Goal: Information Seeking & Learning: Learn about a topic

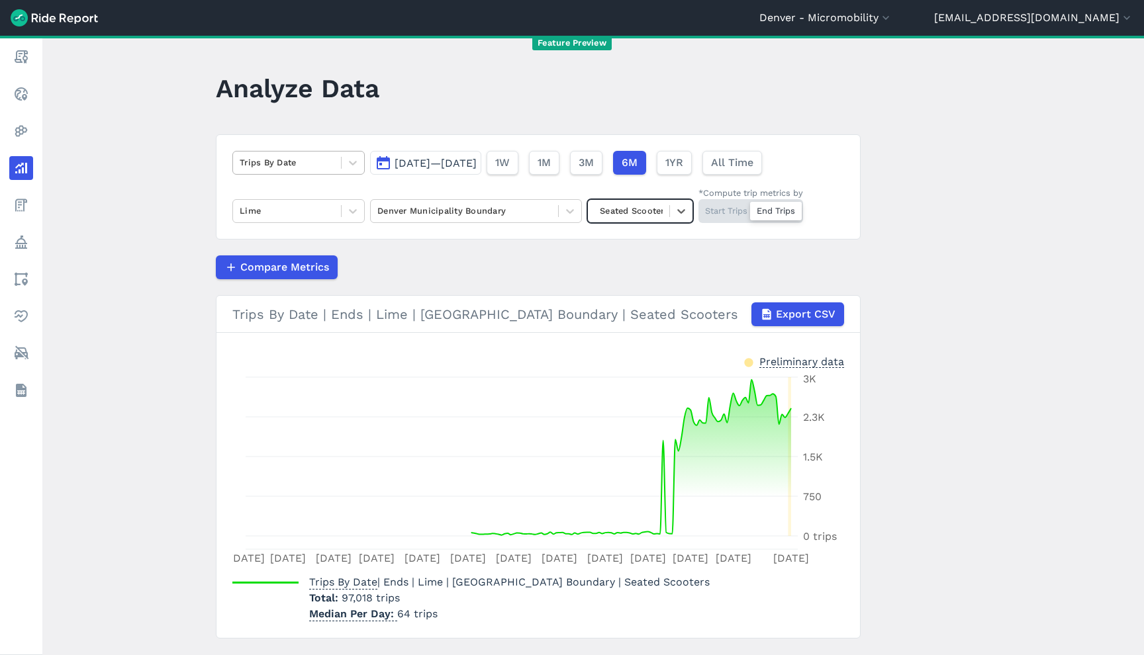
click at [255, 152] on div "Trips By Date [DATE]—[DATE] 1W 1M 3M 6M 1YR All Time Lime [GEOGRAPHIC_DATA] Bou…" at bounding box center [538, 186] width 645 height 105
click at [261, 165] on div at bounding box center [287, 162] width 95 height 15
click at [481, 154] on button "[DATE]—[DATE]" at bounding box center [425, 163] width 111 height 24
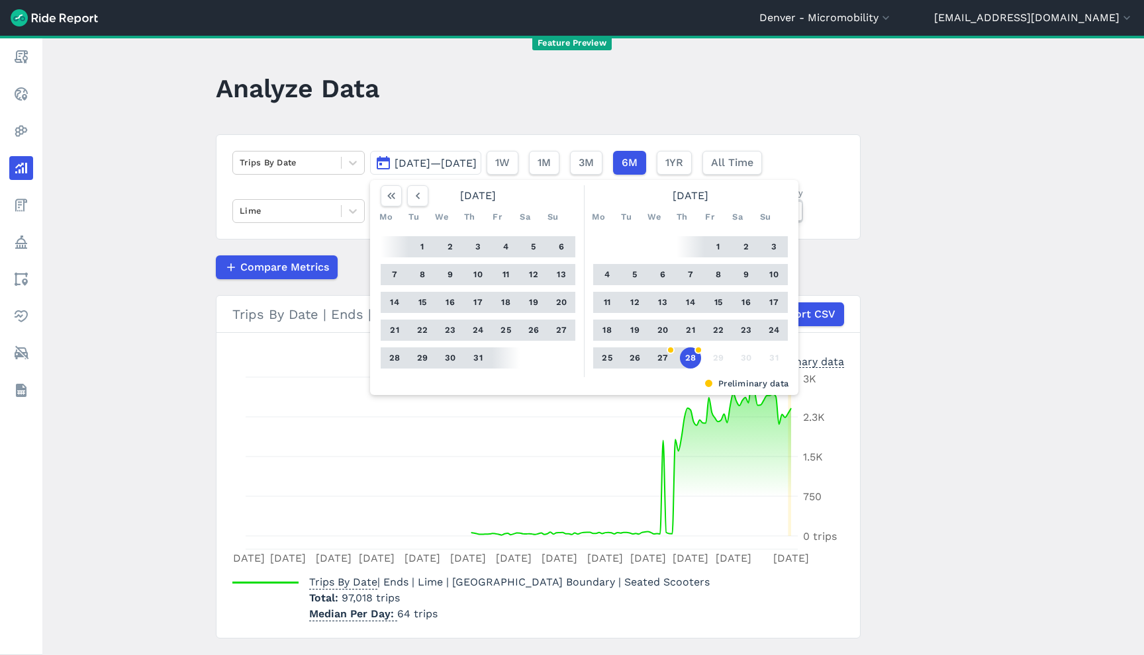
click at [481, 156] on button "[DATE]—[DATE]" at bounding box center [425, 163] width 111 height 24
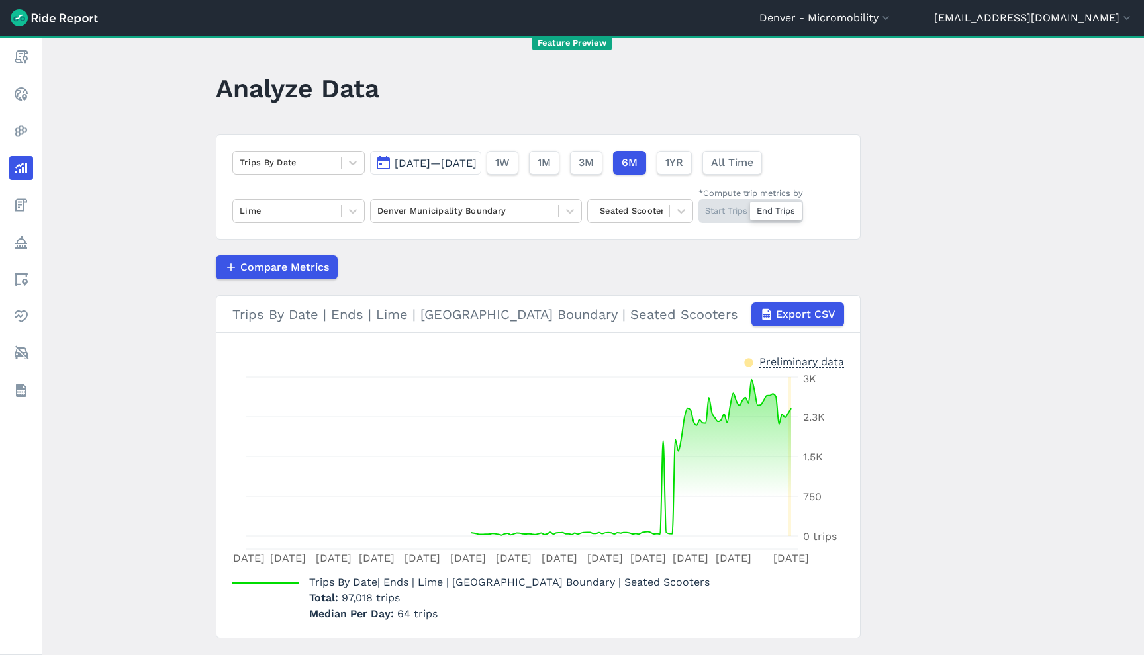
click at [477, 161] on span "[DATE]—[DATE]" at bounding box center [436, 163] width 82 height 13
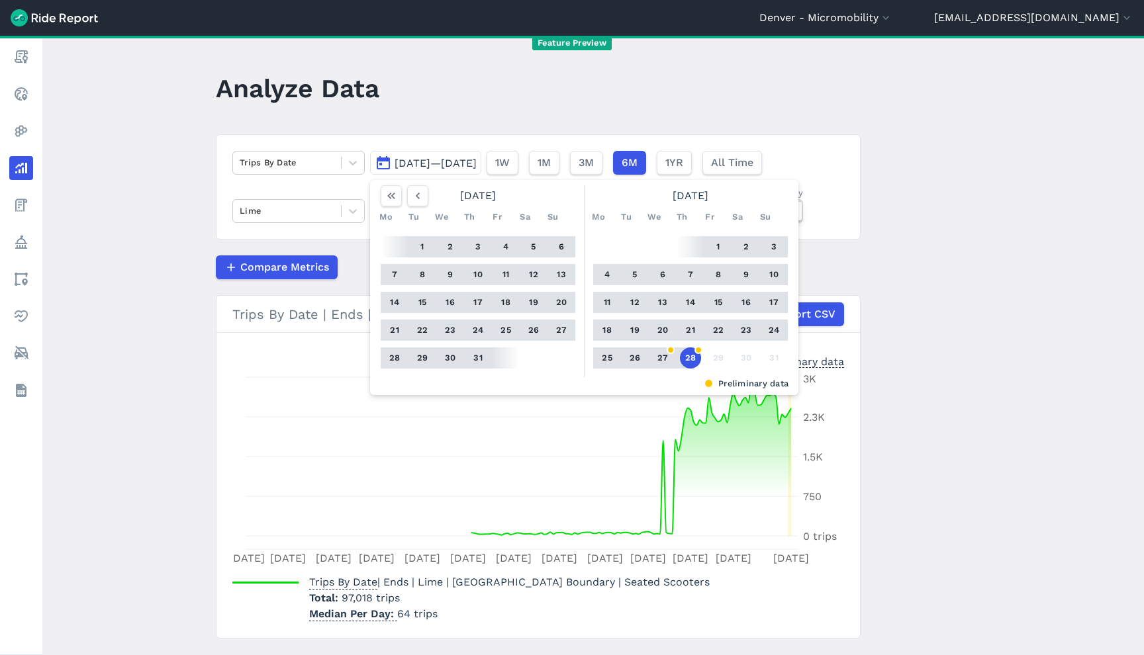
click at [715, 326] on button "22" at bounding box center [718, 330] width 21 height 21
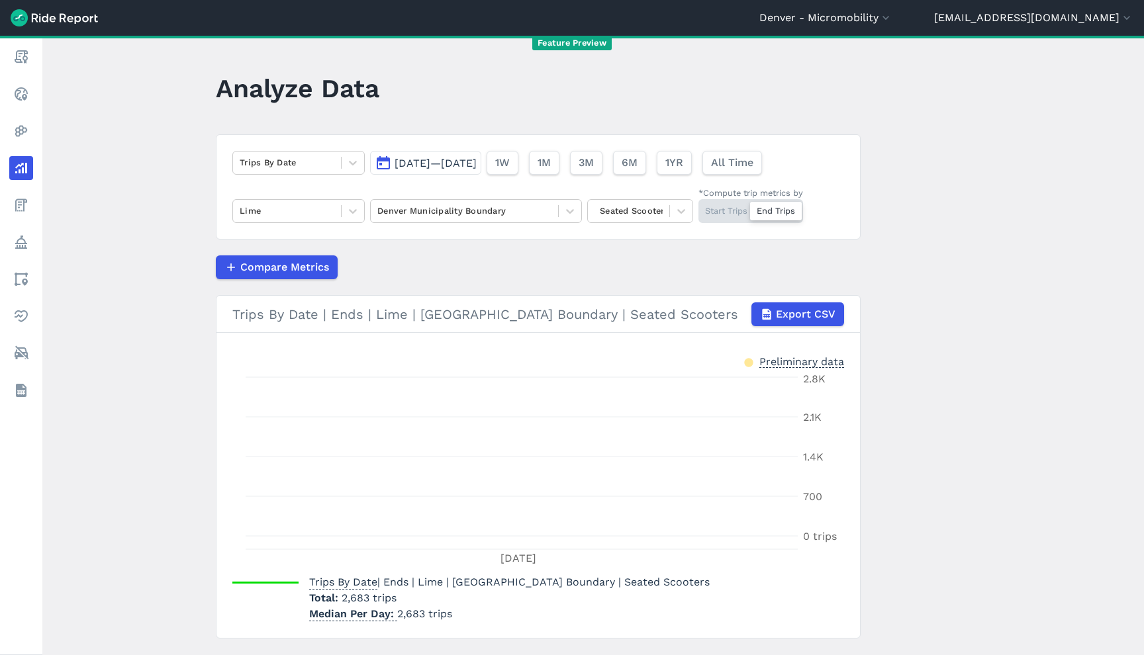
drag, startPoint x: 617, startPoint y: 216, endPoint x: 628, endPoint y: 226, distance: 15.0
click at [618, 216] on div at bounding box center [628, 210] width 68 height 15
click at [634, 319] on div "Other" at bounding box center [640, 312] width 106 height 23
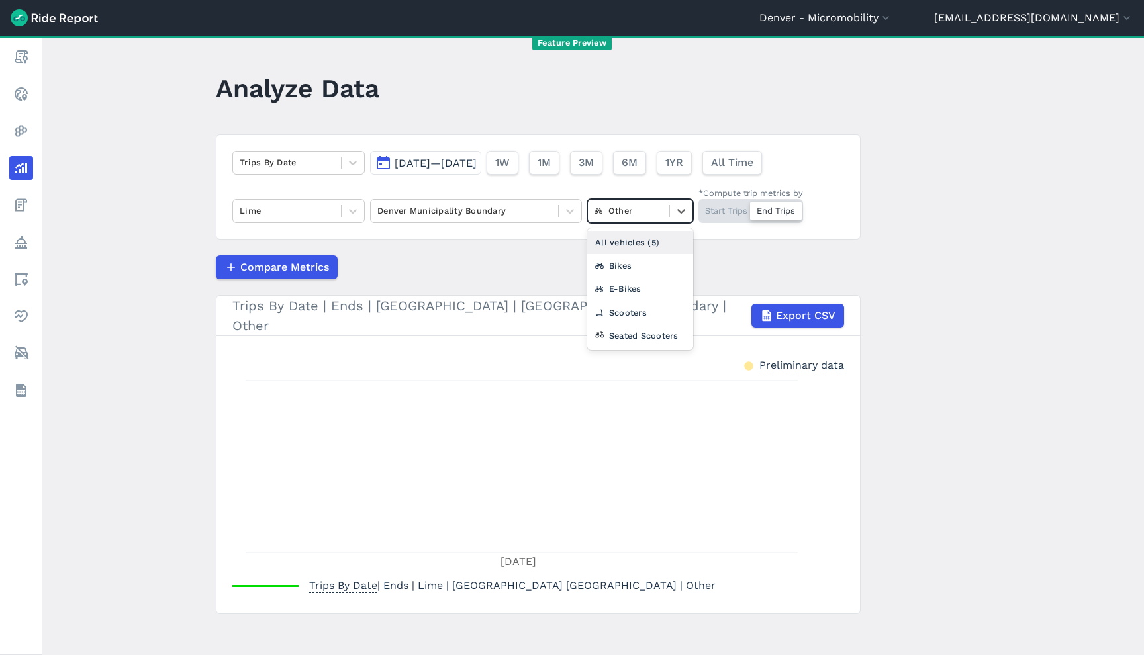
click at [663, 218] on div "Other" at bounding box center [628, 211] width 81 height 21
click at [629, 336] on div "Seated Scooters" at bounding box center [640, 335] width 106 height 23
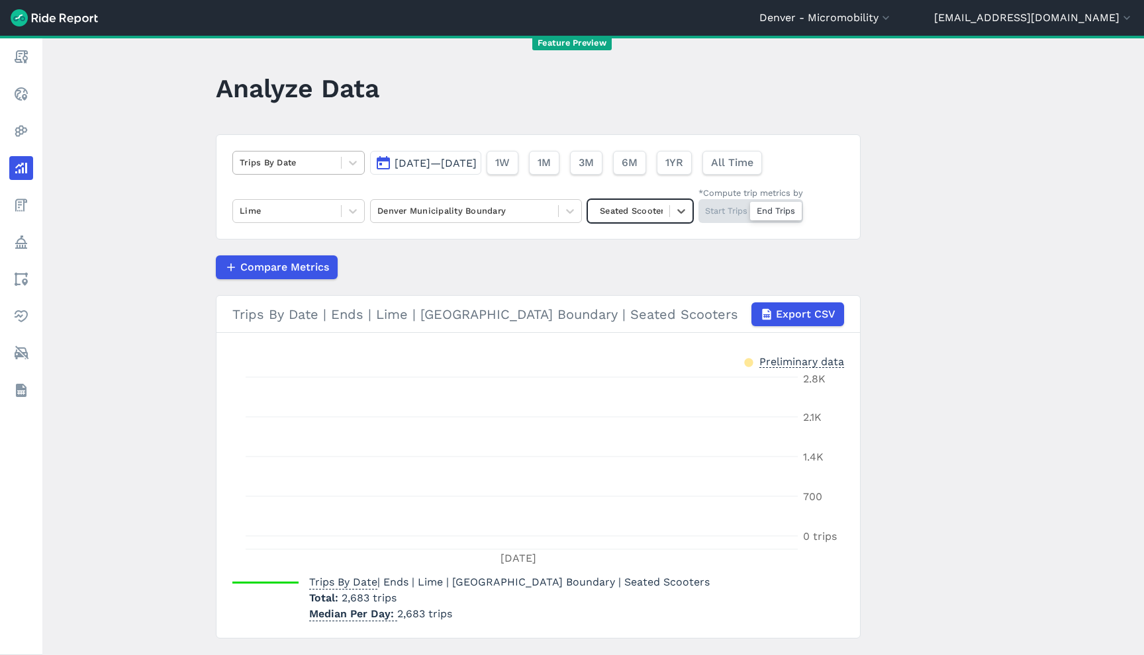
click at [289, 162] on div at bounding box center [287, 162] width 95 height 15
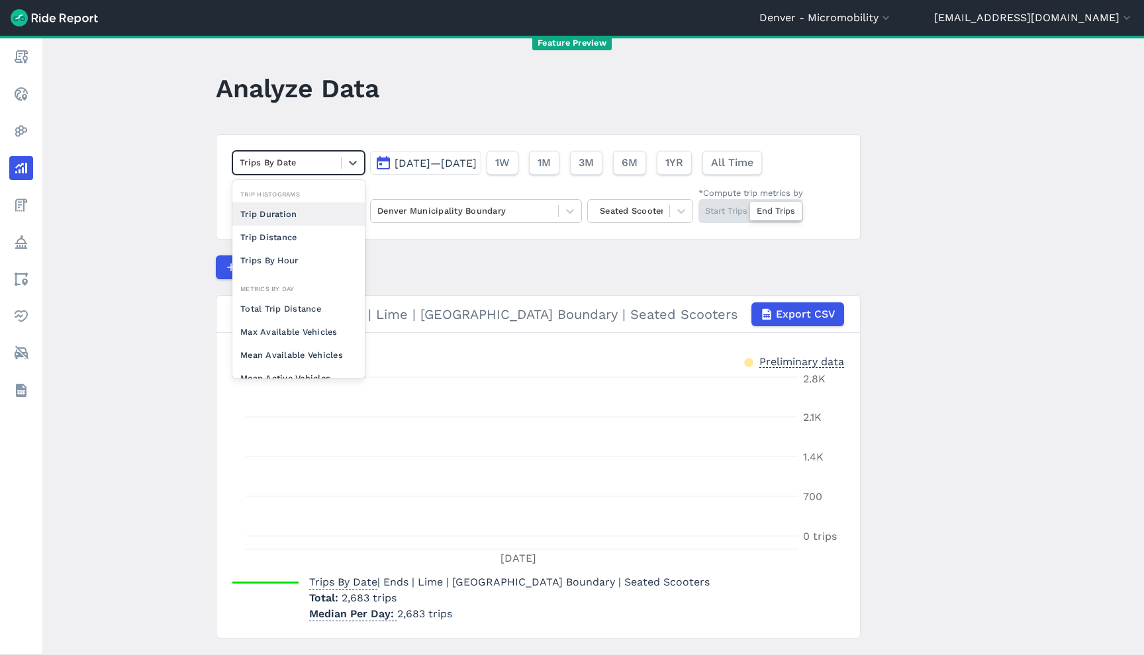
click at [286, 211] on div "Trip Duration" at bounding box center [298, 214] width 132 height 23
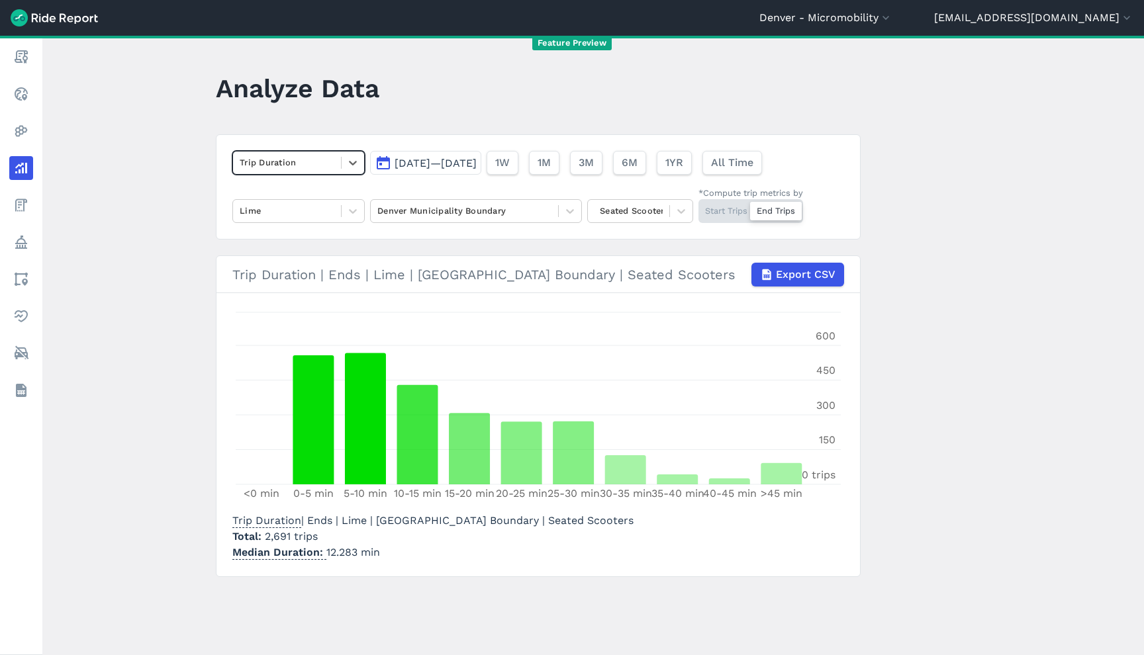
click at [325, 159] on div at bounding box center [287, 162] width 95 height 15
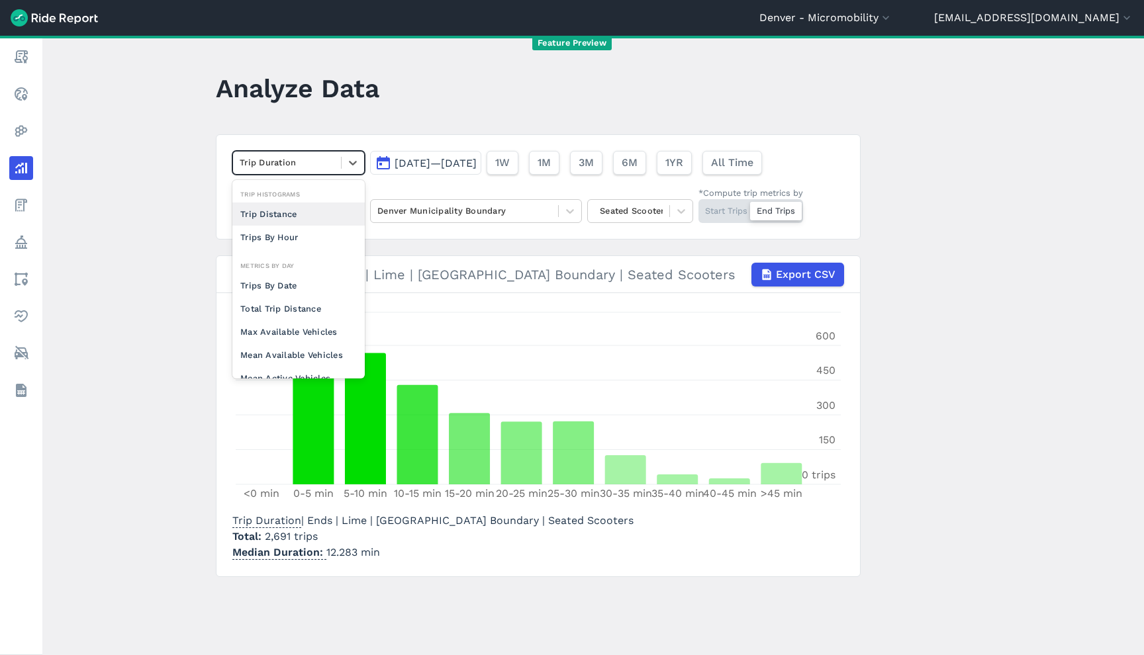
click at [301, 216] on div "Trip Distance" at bounding box center [298, 214] width 132 height 23
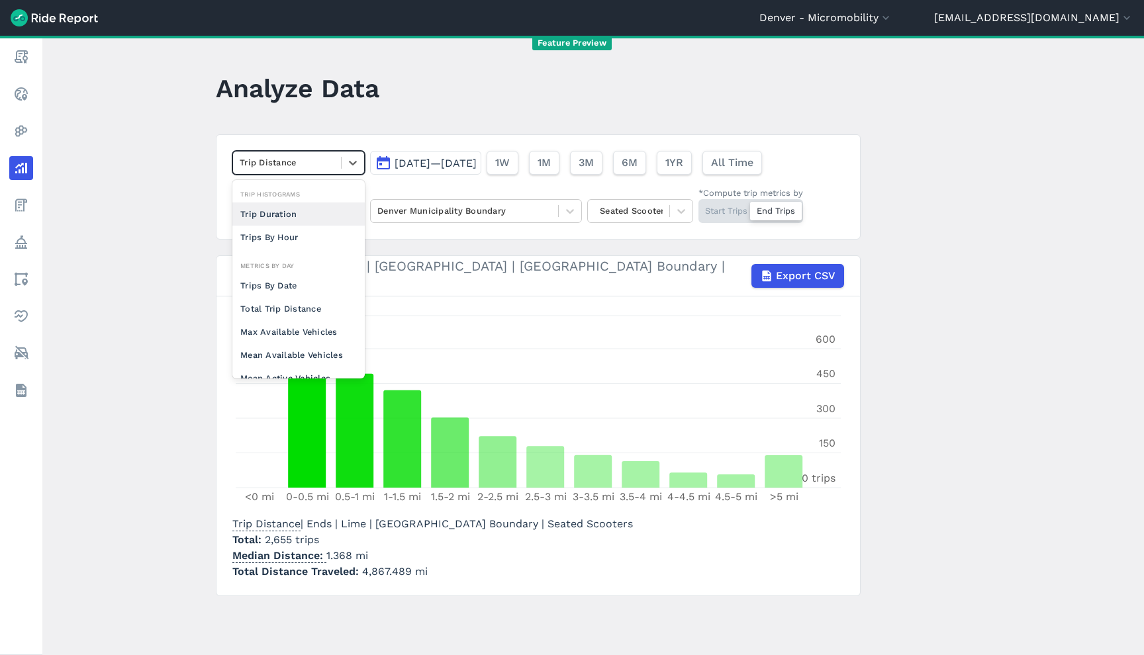
click at [283, 175] on div "Trip Distance" at bounding box center [298, 163] width 132 height 24
click at [291, 220] on div "Trip Duration" at bounding box center [298, 214] width 132 height 23
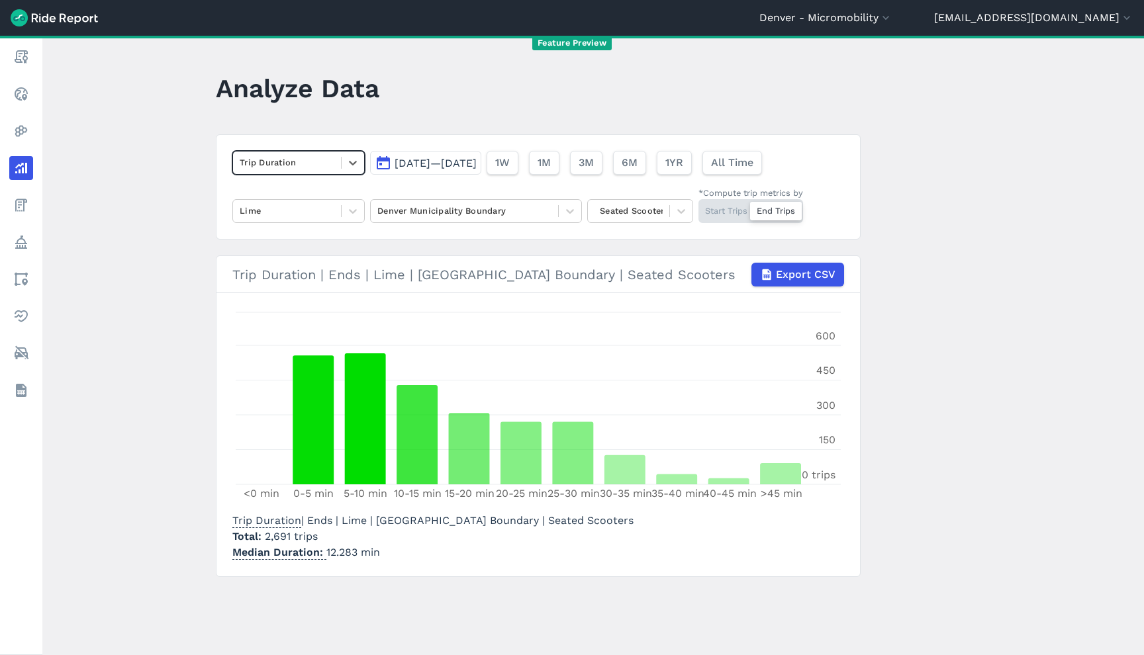
click at [291, 169] on div at bounding box center [287, 162] width 95 height 15
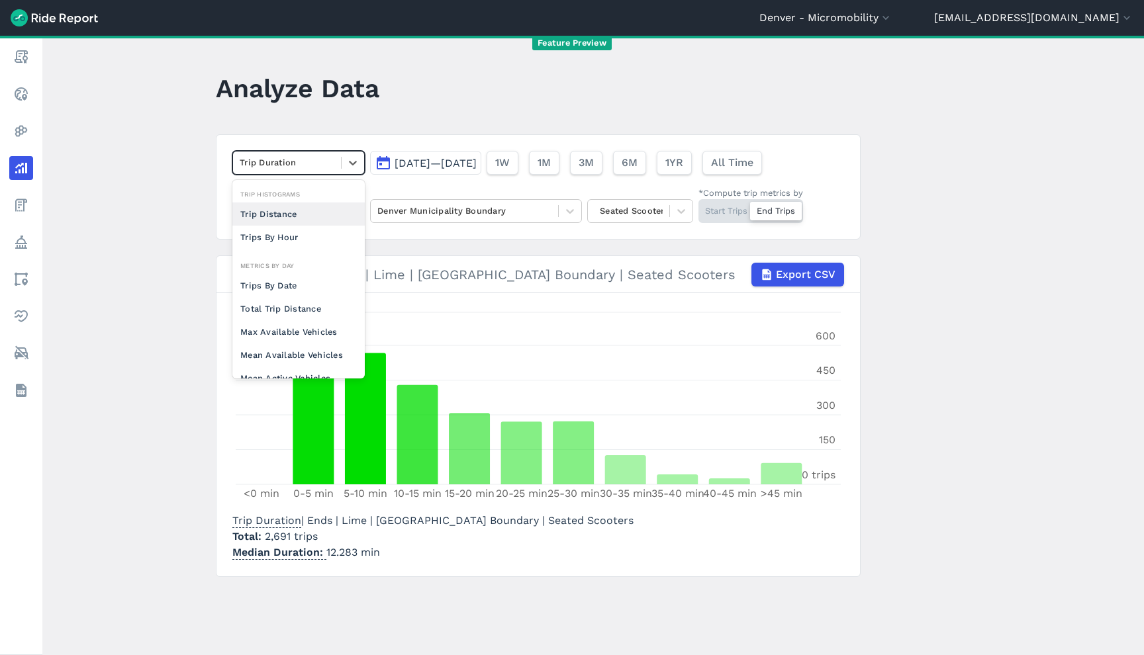
click at [295, 216] on div "Trip Distance" at bounding box center [298, 214] width 132 height 23
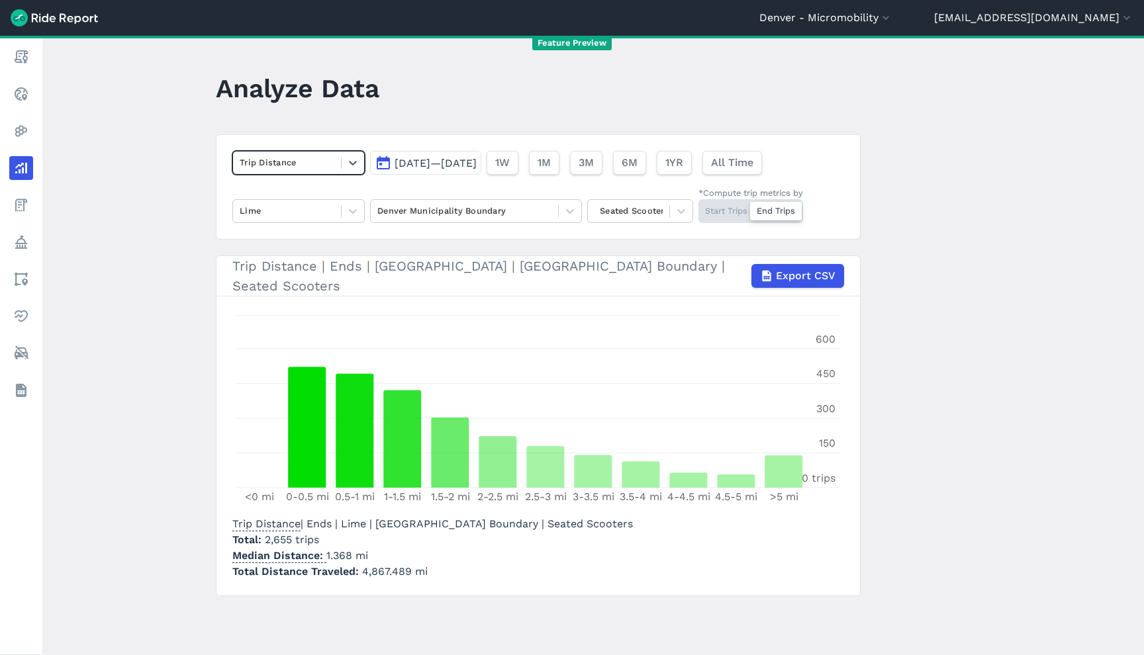
click at [298, 165] on div at bounding box center [287, 162] width 95 height 15
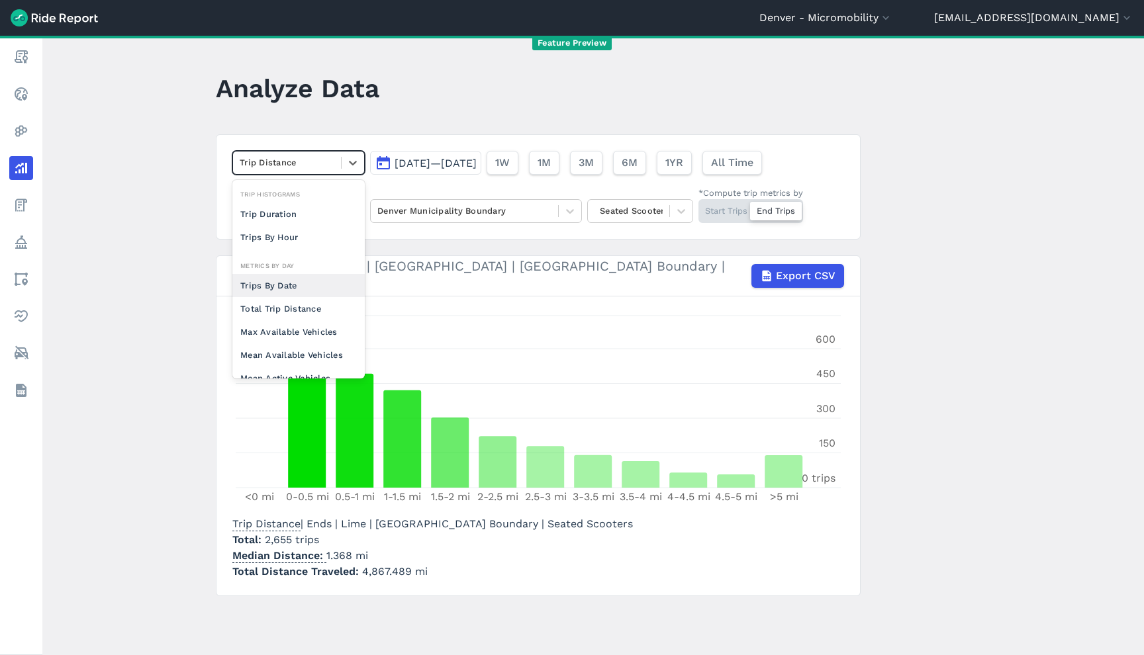
click at [303, 284] on div "Trips By Date" at bounding box center [298, 285] width 132 height 23
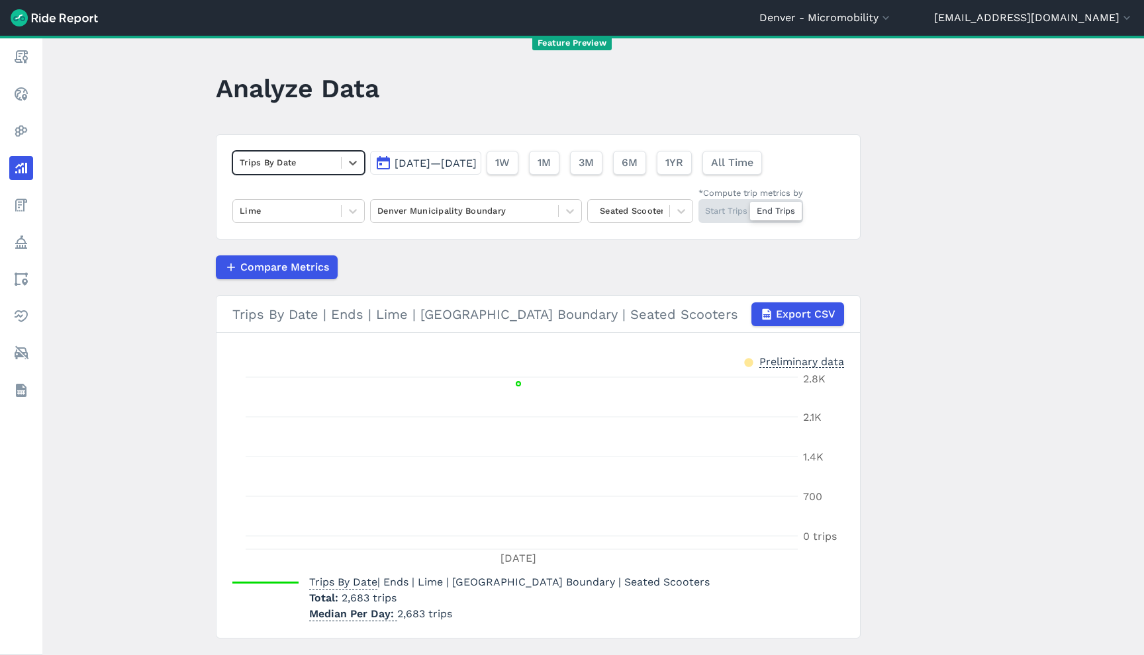
click at [288, 163] on div at bounding box center [287, 162] width 95 height 15
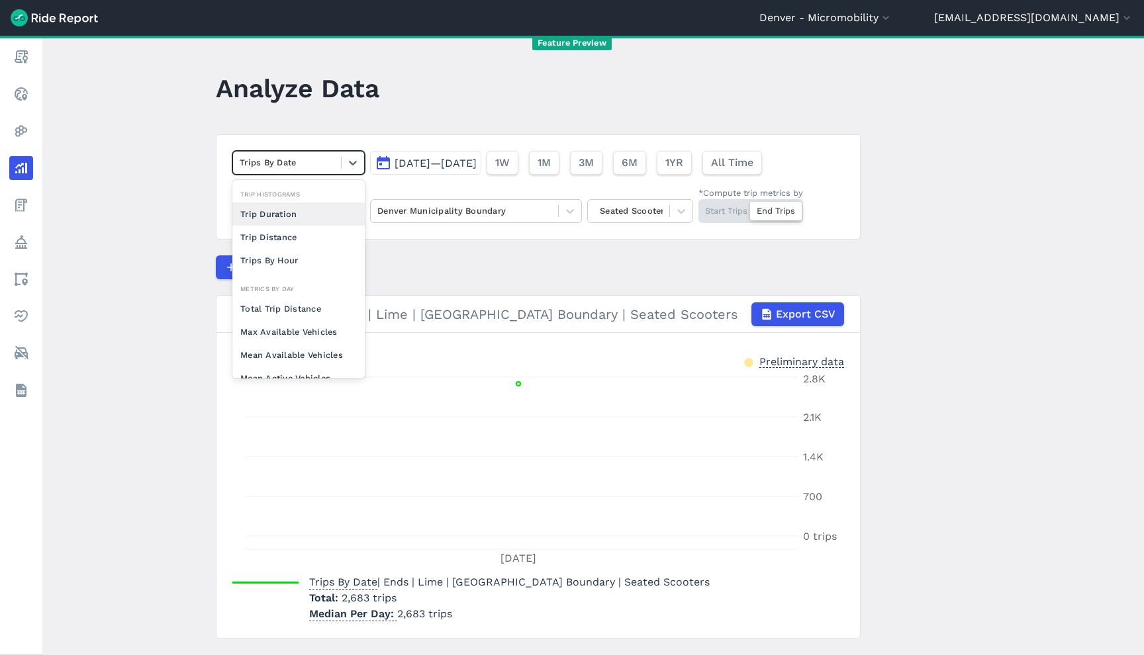
click at [299, 216] on div "Trip Duration" at bounding box center [298, 214] width 132 height 23
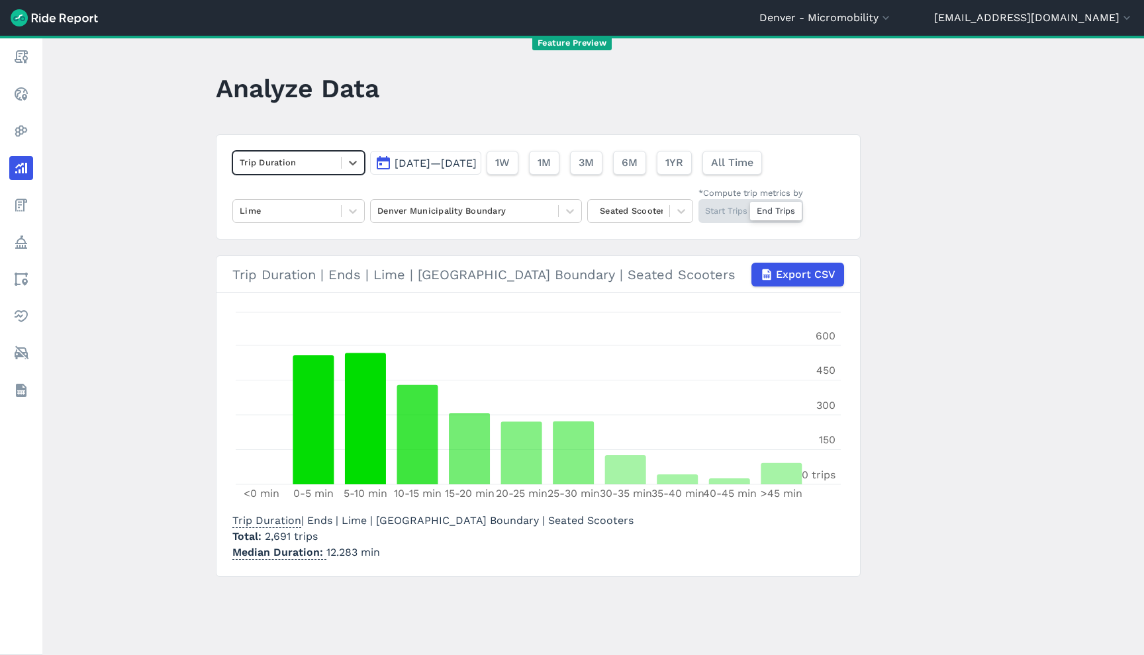
click at [311, 159] on div at bounding box center [287, 162] width 95 height 15
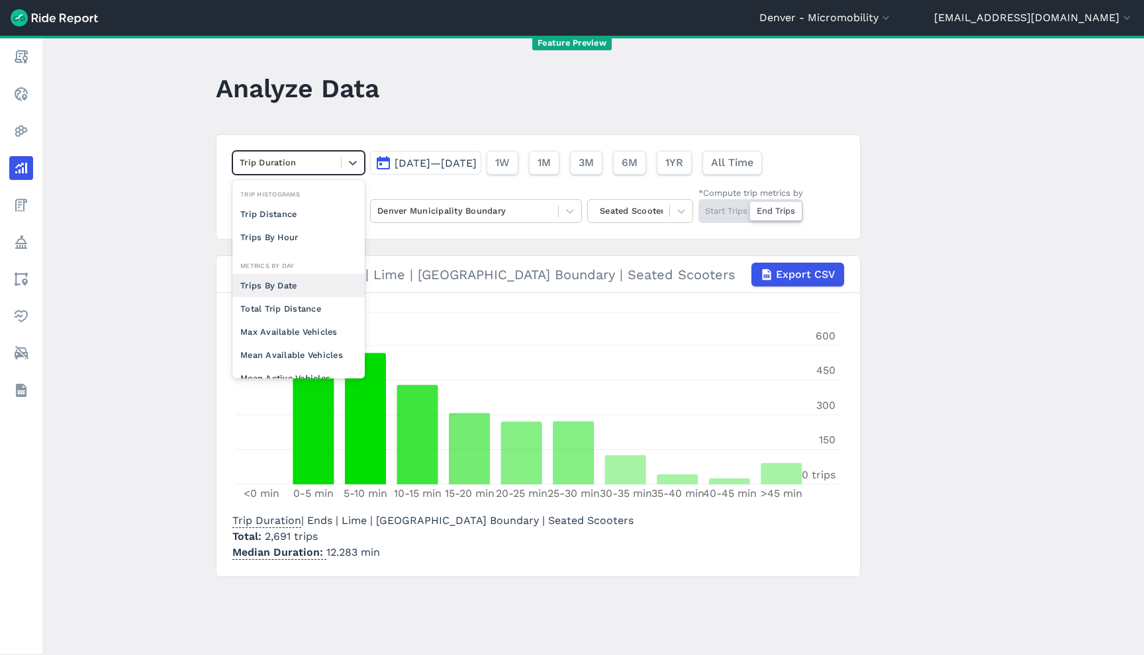
click at [300, 291] on div "Trips By Date" at bounding box center [298, 285] width 132 height 23
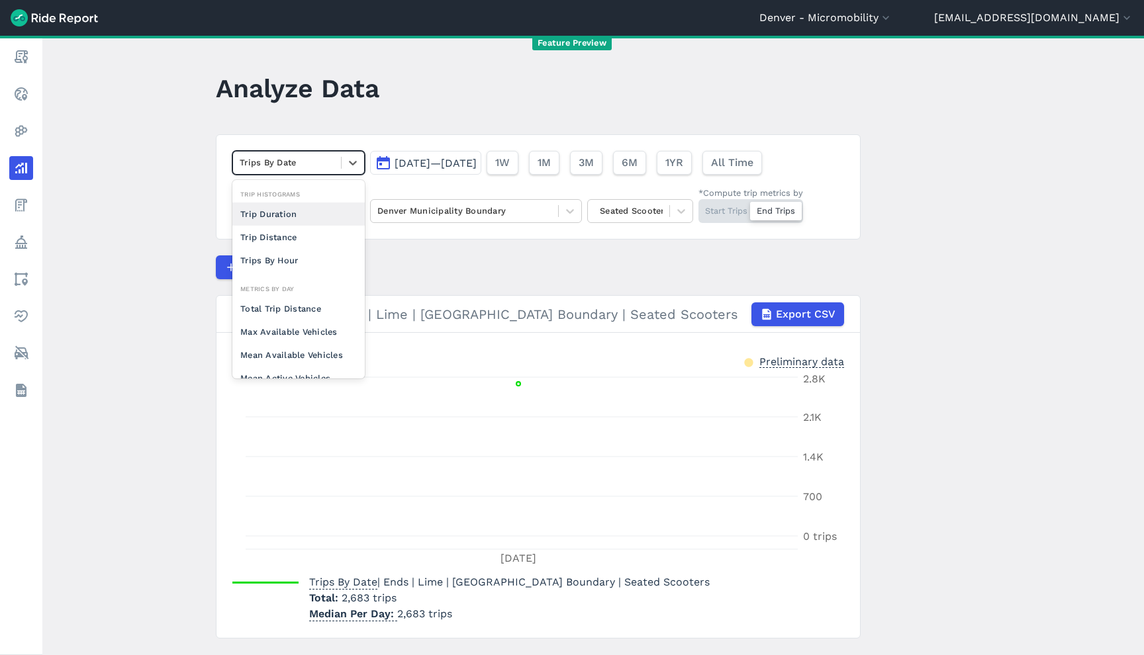
click at [293, 158] on div at bounding box center [287, 162] width 95 height 15
click at [301, 222] on div "Trip Duration" at bounding box center [298, 214] width 132 height 23
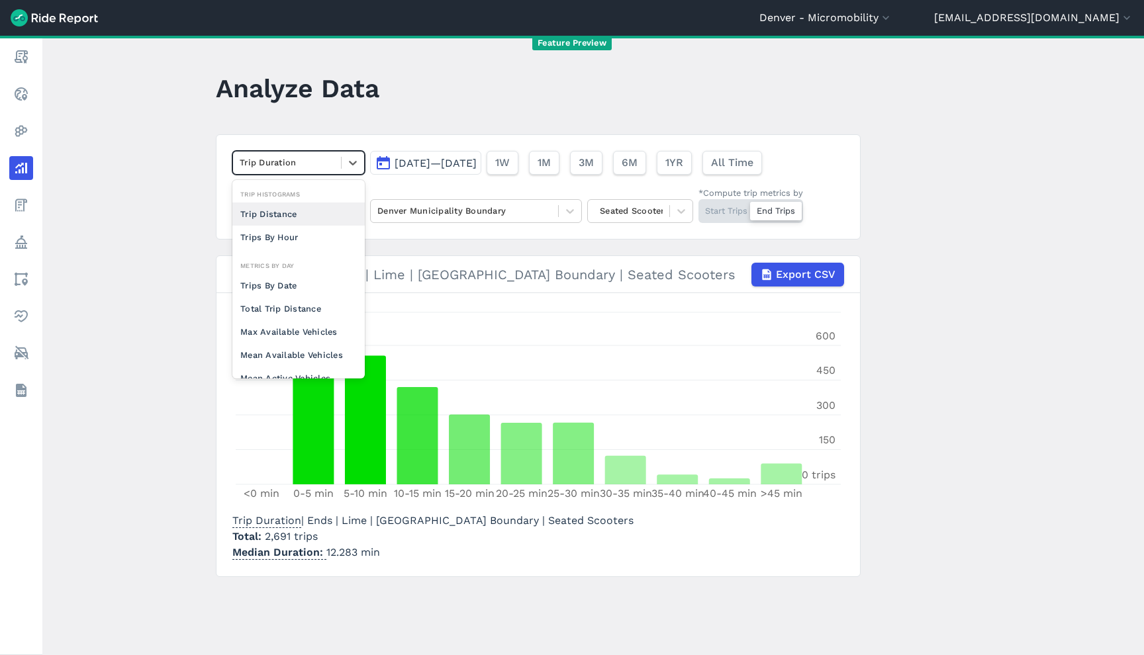
click at [308, 156] on div at bounding box center [287, 162] width 95 height 15
click at [300, 222] on div "Trip Distance" at bounding box center [298, 214] width 132 height 23
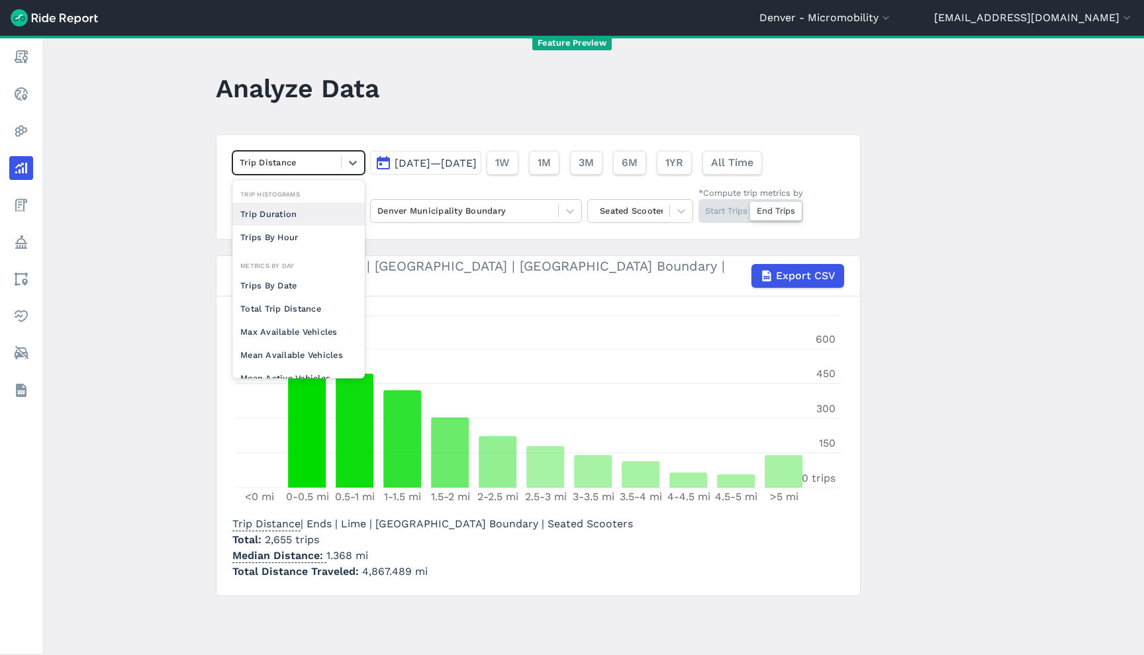
click at [294, 168] on div at bounding box center [287, 162] width 95 height 15
click at [280, 289] on div "Trips By Date" at bounding box center [298, 285] width 132 height 23
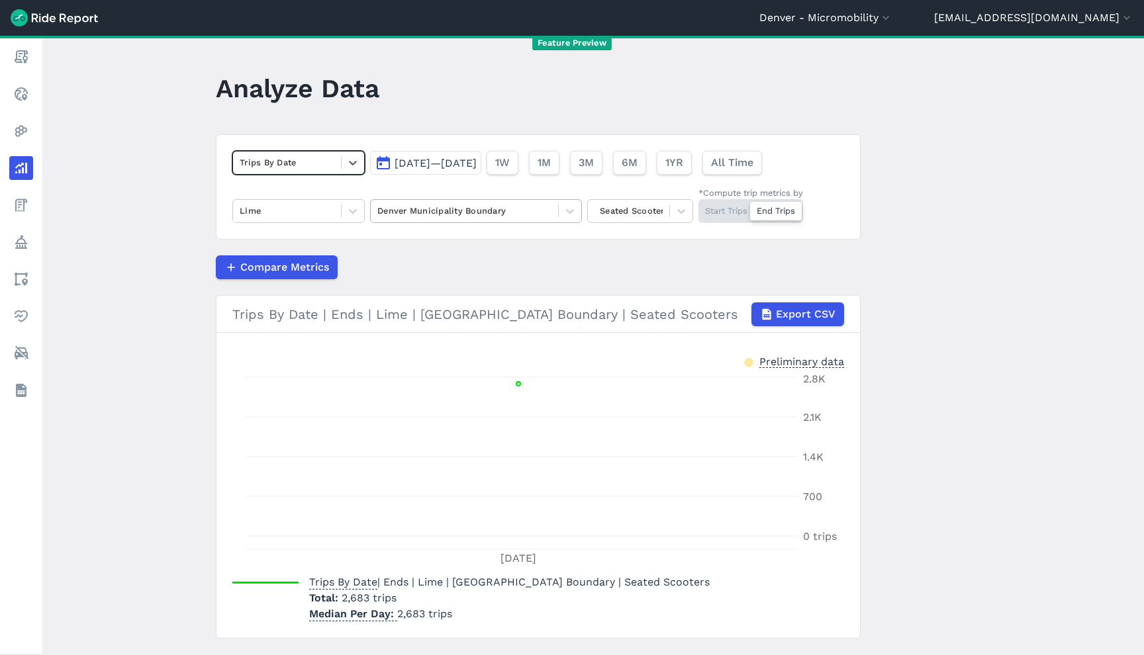
drag, startPoint x: 13, startPoint y: 626, endPoint x: 481, endPoint y: 216, distance: 621.6
click at [481, 216] on div at bounding box center [464, 210] width 174 height 15
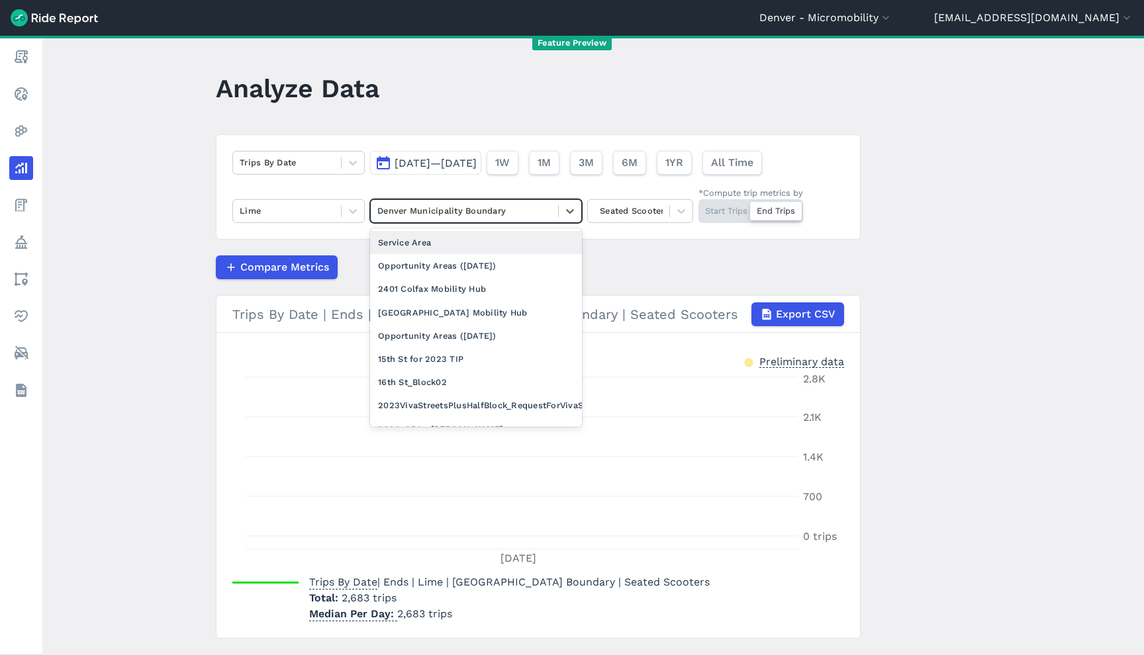
click at [475, 245] on div "Service Area" at bounding box center [476, 242] width 212 height 23
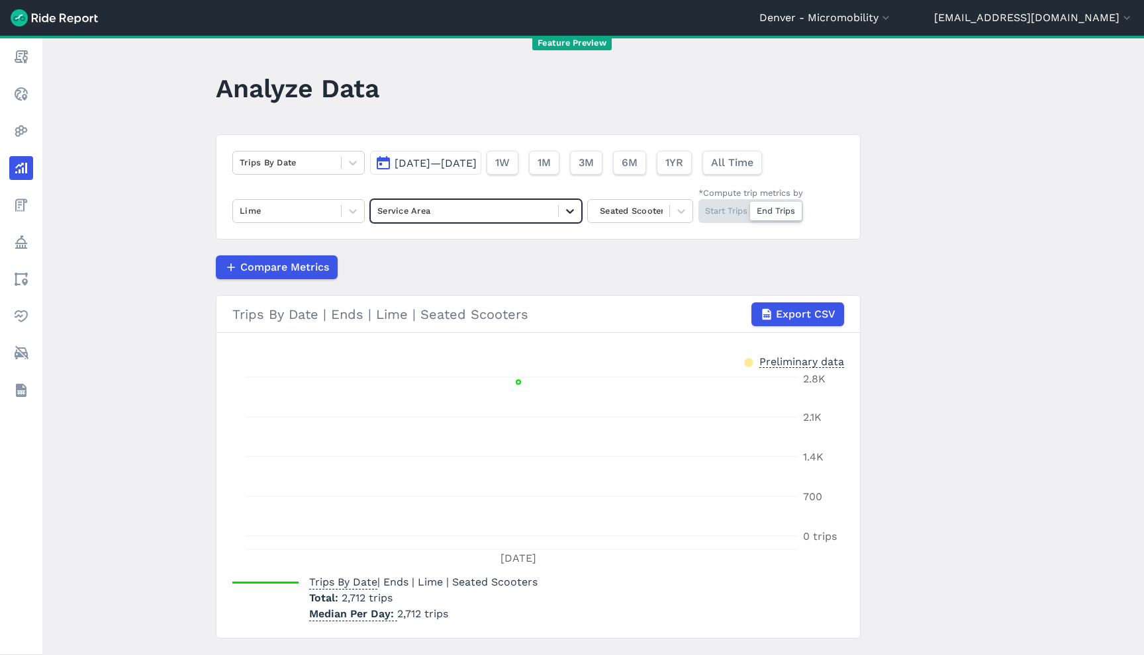
click at [559, 211] on div at bounding box center [570, 211] width 23 height 23
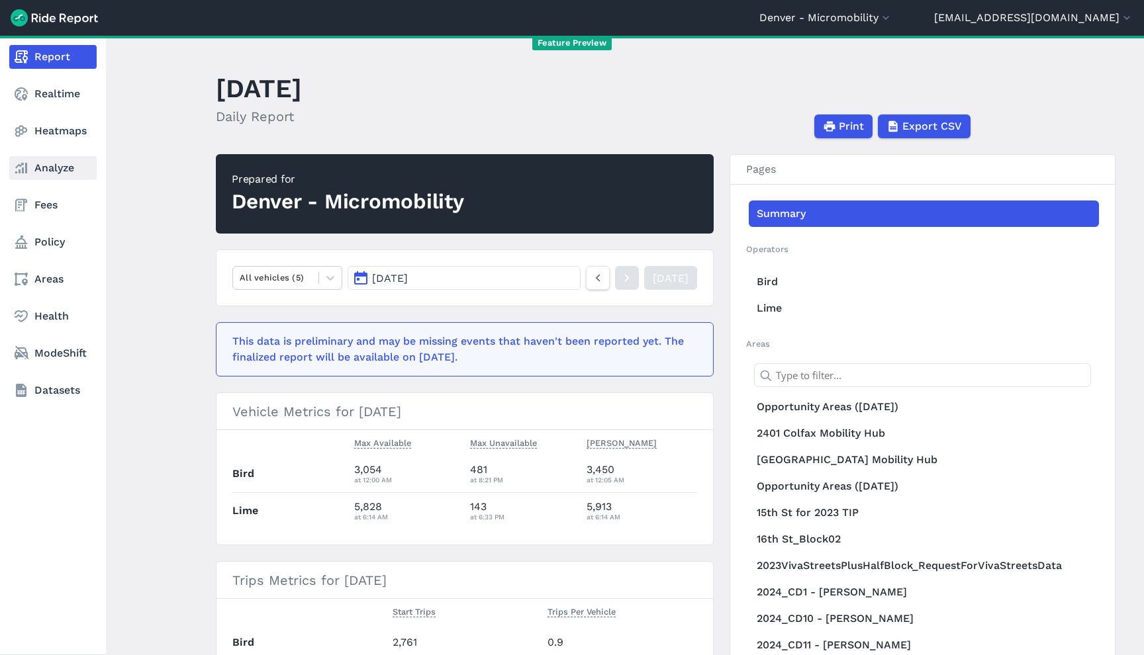
click at [72, 173] on link "Analyze" at bounding box center [52, 168] width 87 height 24
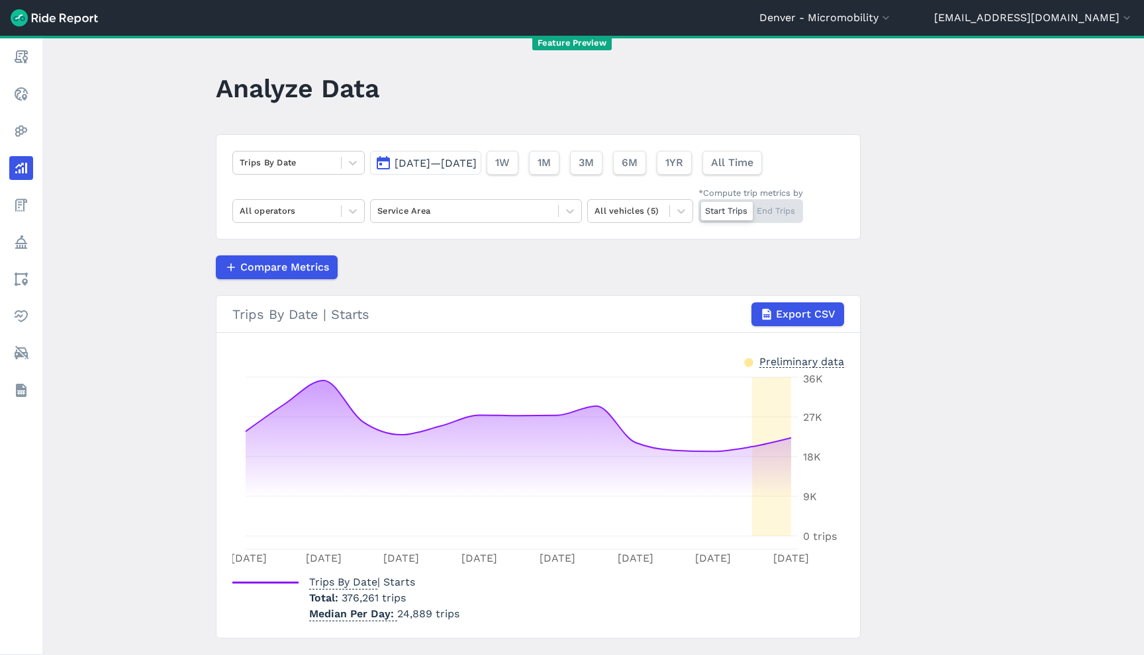
click at [477, 168] on span "[DATE]—[DATE]" at bounding box center [436, 163] width 82 height 13
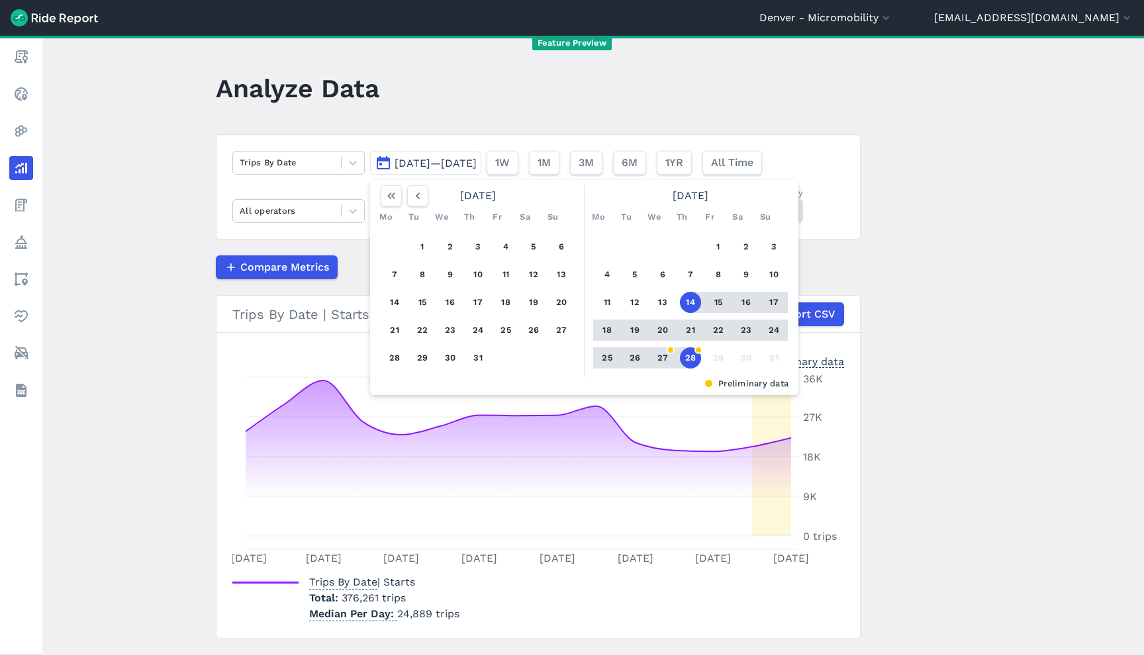
click at [714, 331] on button "22" at bounding box center [718, 330] width 21 height 21
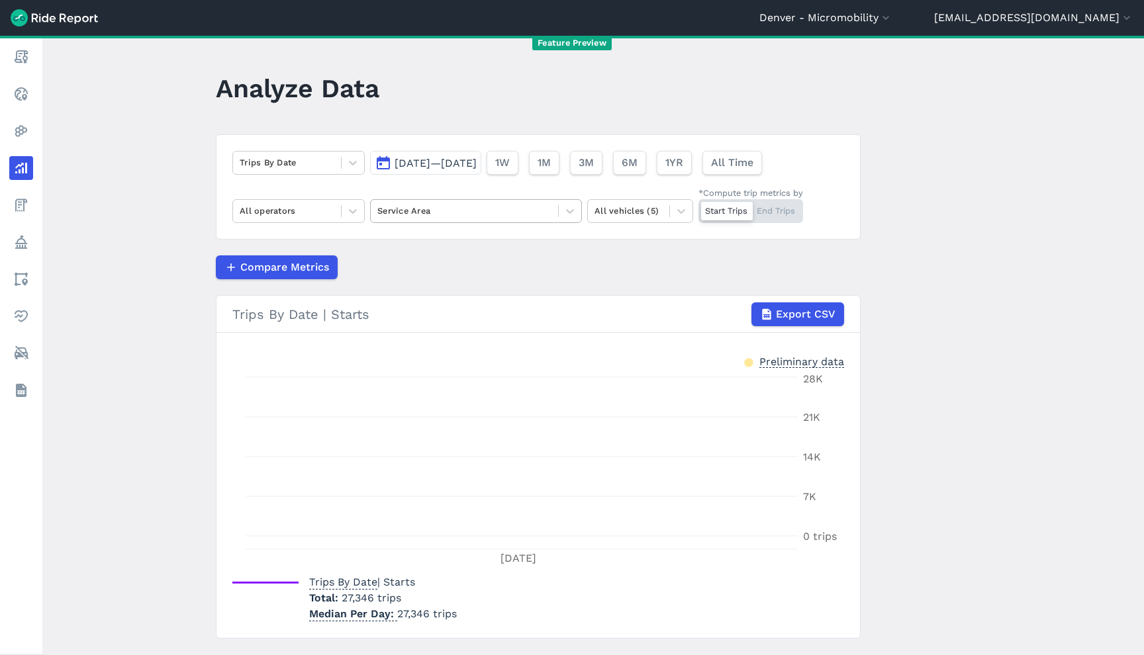
click at [444, 222] on div "Service Area" at bounding box center [476, 211] width 212 height 24
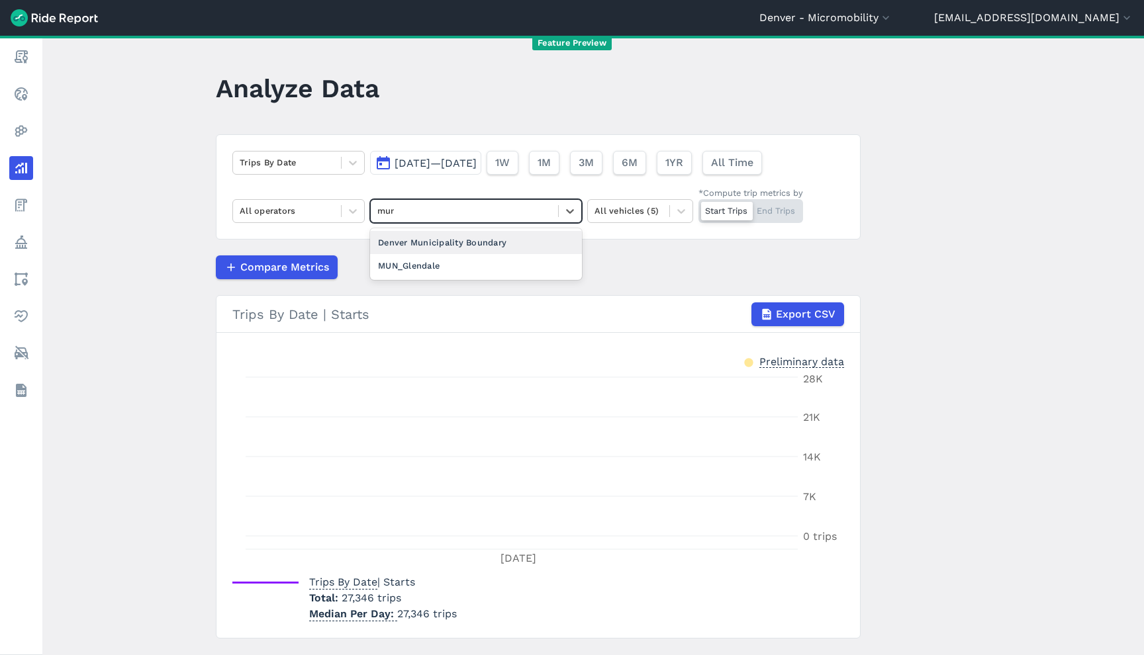
type input "muni"
click at [467, 248] on div "Denver Municipality Boundary" at bounding box center [476, 242] width 212 height 23
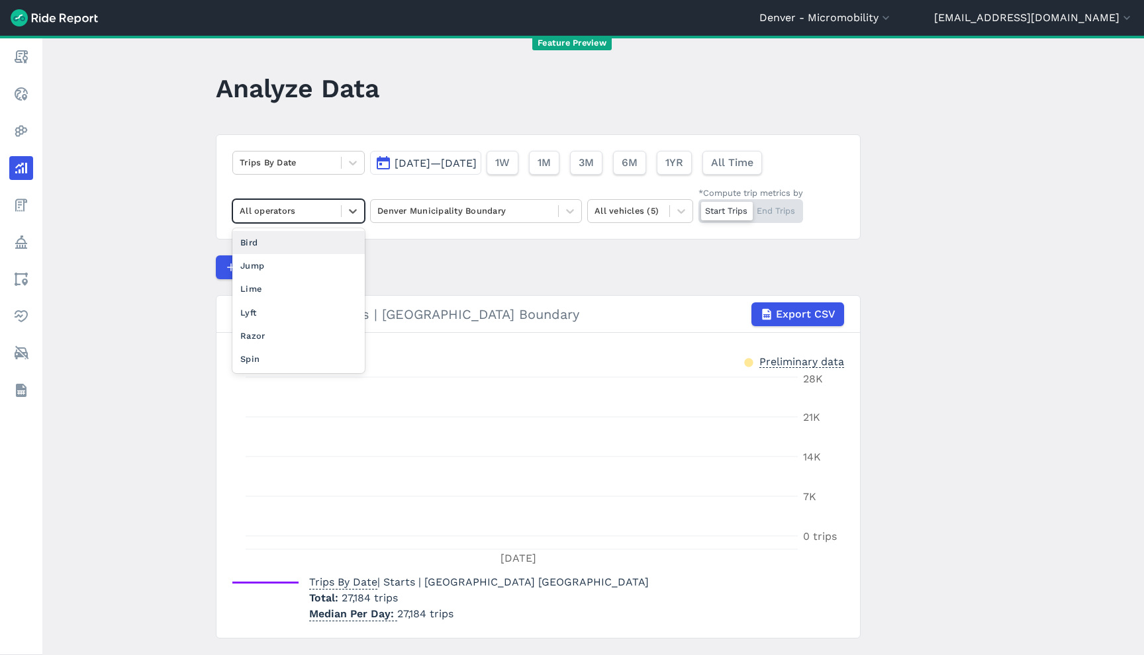
click at [307, 207] on div at bounding box center [287, 210] width 95 height 15
click at [297, 287] on div "Lime" at bounding box center [298, 288] width 132 height 23
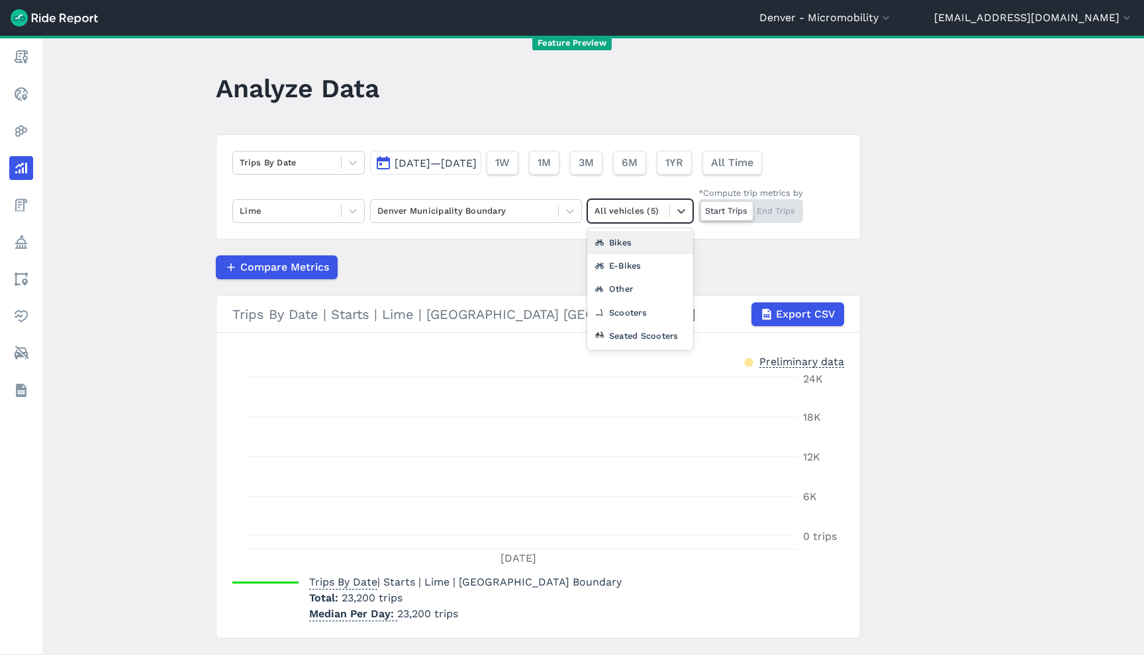
drag, startPoint x: 655, startPoint y: 209, endPoint x: 677, endPoint y: 284, distance: 77.7
click at [655, 209] on div at bounding box center [628, 210] width 68 height 15
click at [646, 336] on div "Seated Scooters" at bounding box center [640, 335] width 106 height 23
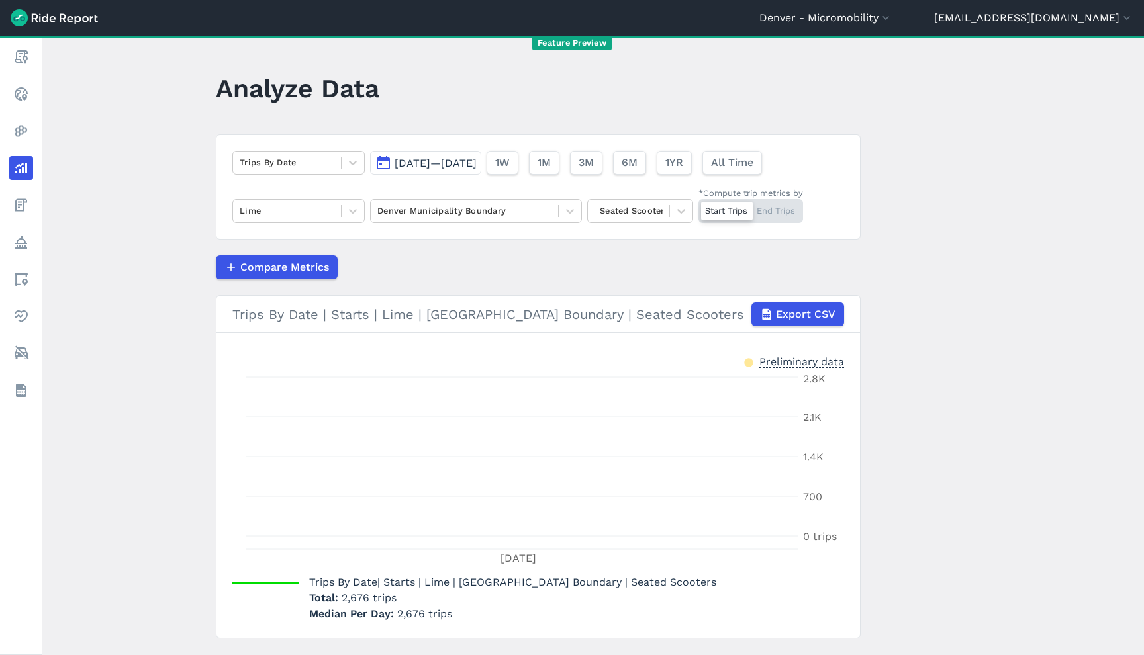
click at [782, 214] on div "Start Trips End Trips" at bounding box center [750, 211] width 105 height 24
click at [698, 208] on input "*Compute trip metrics by Start Trips End Trips" at bounding box center [698, 203] width 0 height 9
click at [712, 204] on div "Start Trips End Trips" at bounding box center [750, 211] width 105 height 24
click at [698, 204] on input "*Compute trip metrics by Start Trips End Trips" at bounding box center [698, 203] width 0 height 9
click at [477, 166] on span "[DATE]—[DATE]" at bounding box center [436, 163] width 82 height 13
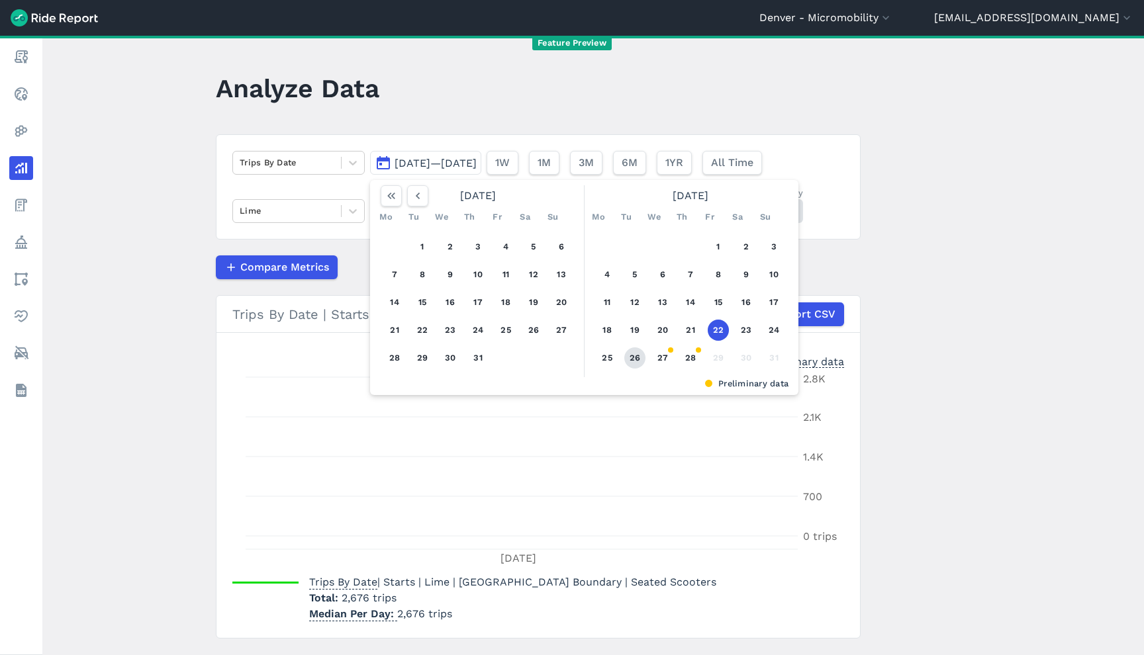
click at [633, 361] on button "26" at bounding box center [634, 358] width 21 height 21
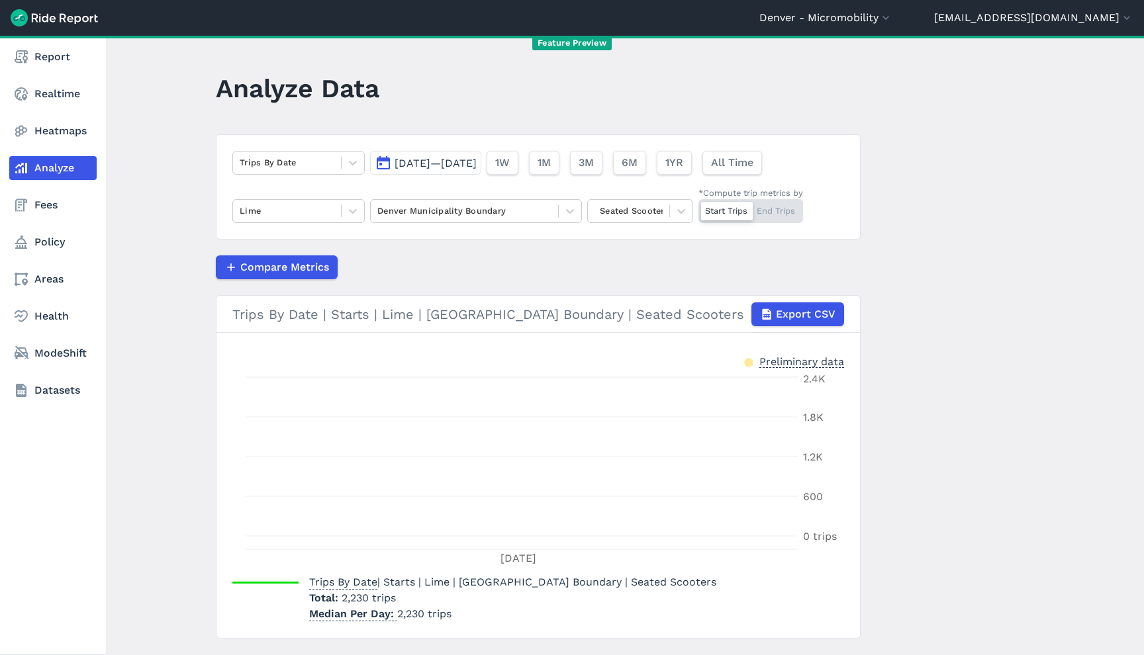
click at [477, 162] on span "[DATE]—[DATE]" at bounding box center [436, 163] width 82 height 13
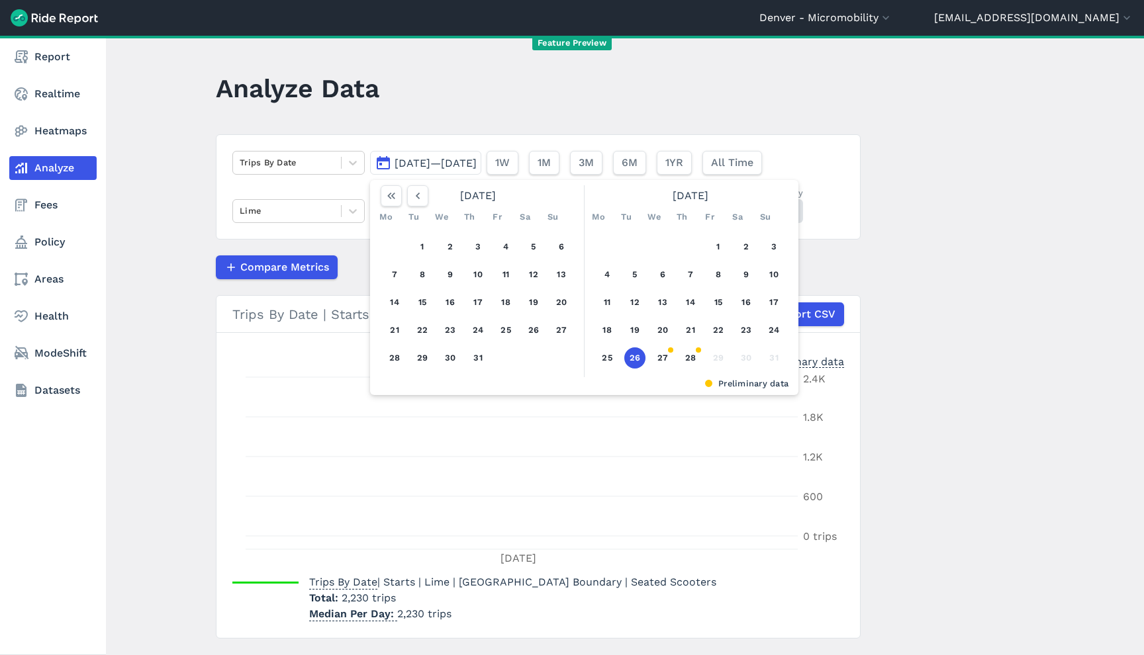
click at [477, 162] on span "[DATE]—[DATE]" at bounding box center [436, 163] width 82 height 13
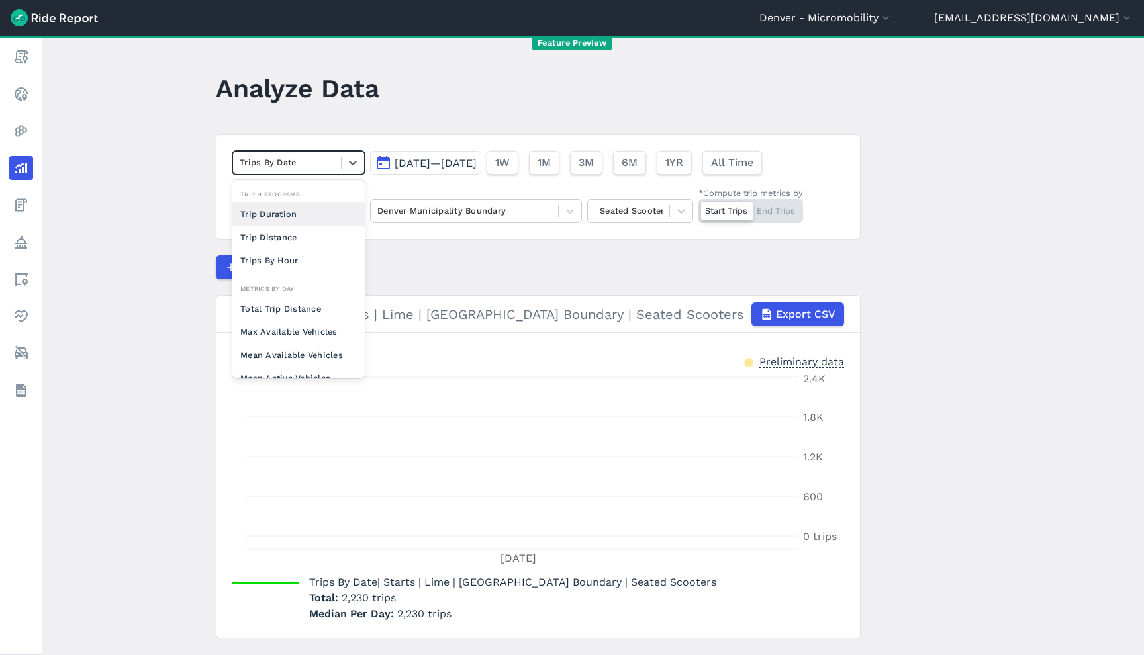
drag, startPoint x: 8, startPoint y: 314, endPoint x: 295, endPoint y: 166, distance: 322.4
click at [295, 166] on div at bounding box center [287, 162] width 95 height 15
click at [299, 210] on div "Trip Duration" at bounding box center [298, 214] width 132 height 23
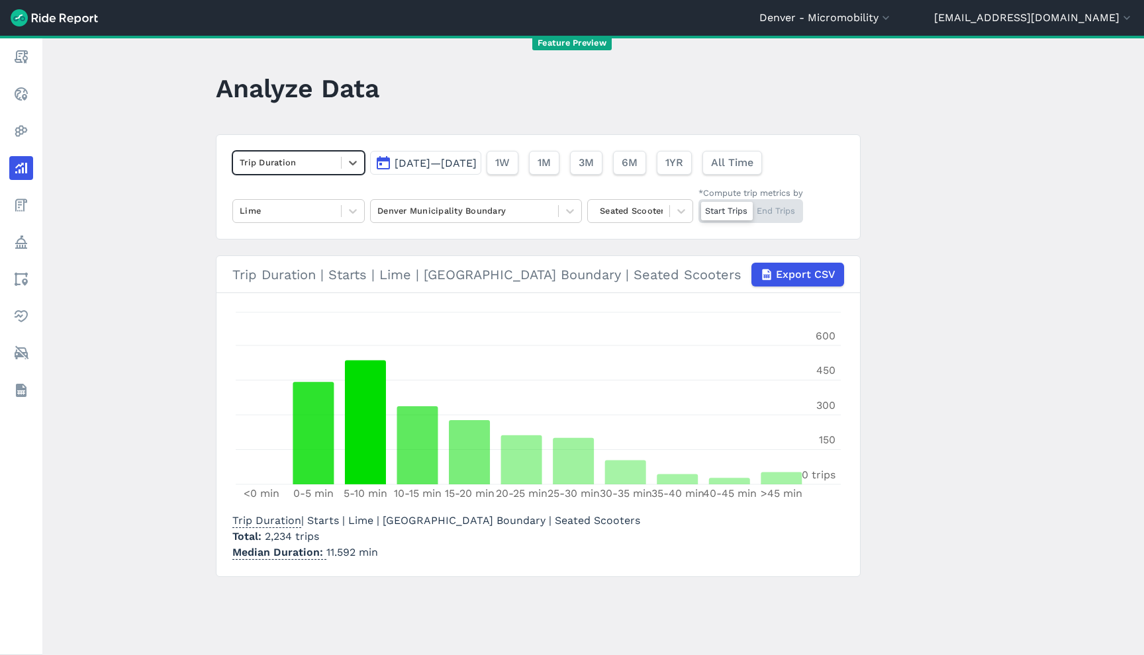
click at [297, 168] on div at bounding box center [287, 162] width 95 height 15
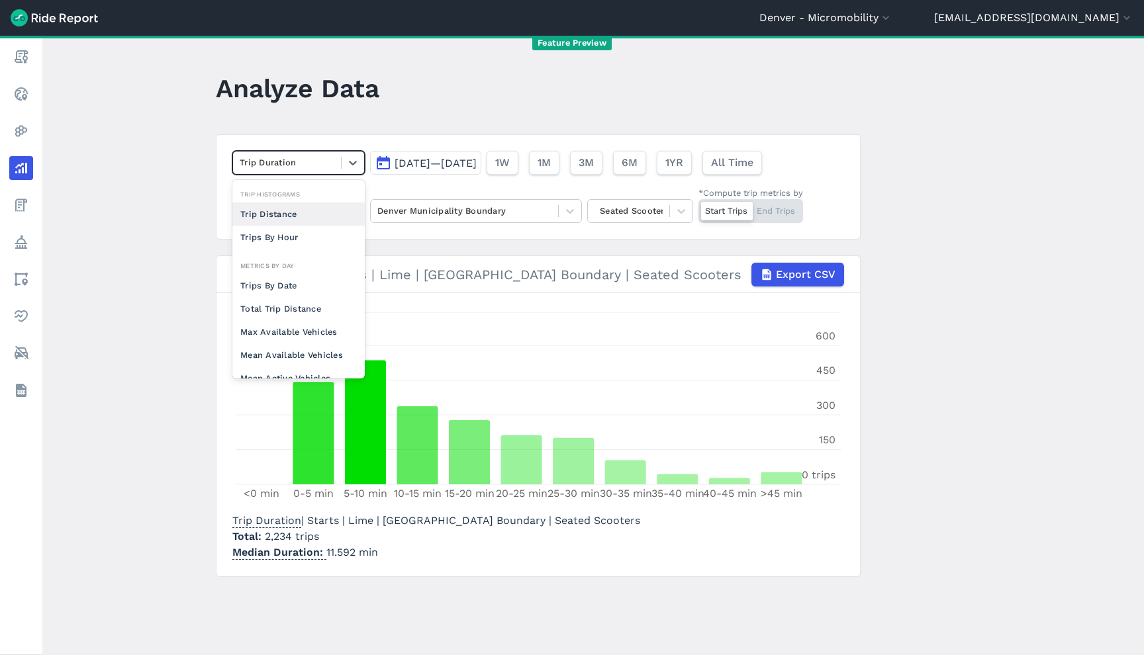
click at [297, 214] on div "Trip Distance" at bounding box center [298, 214] width 132 height 23
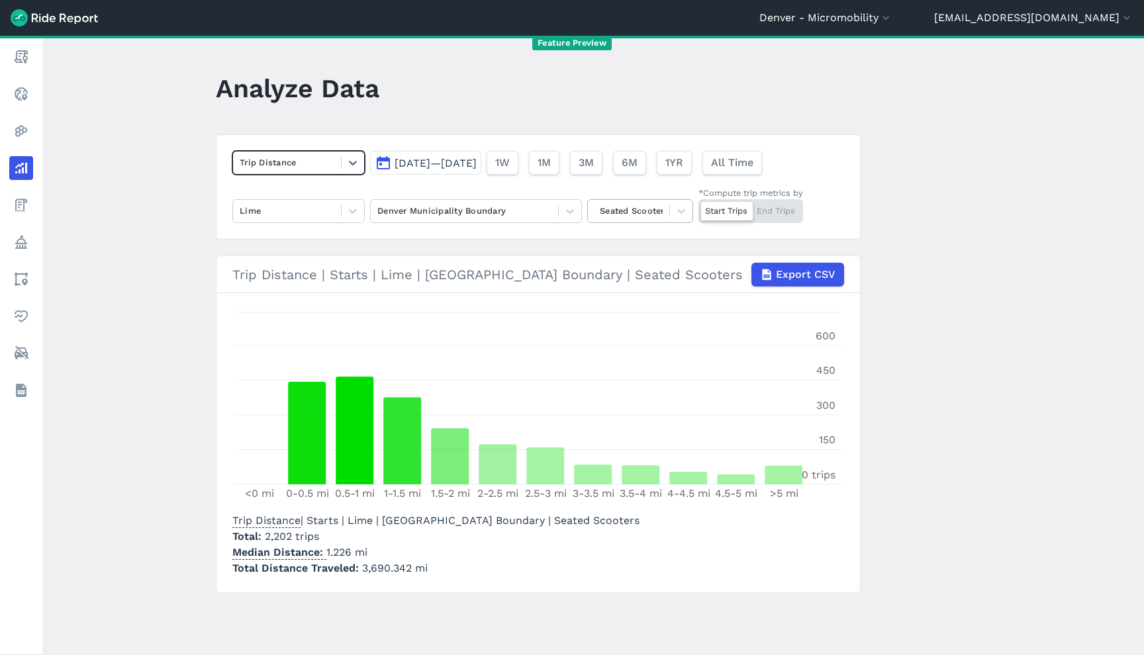
click at [645, 210] on div at bounding box center [628, 210] width 68 height 15
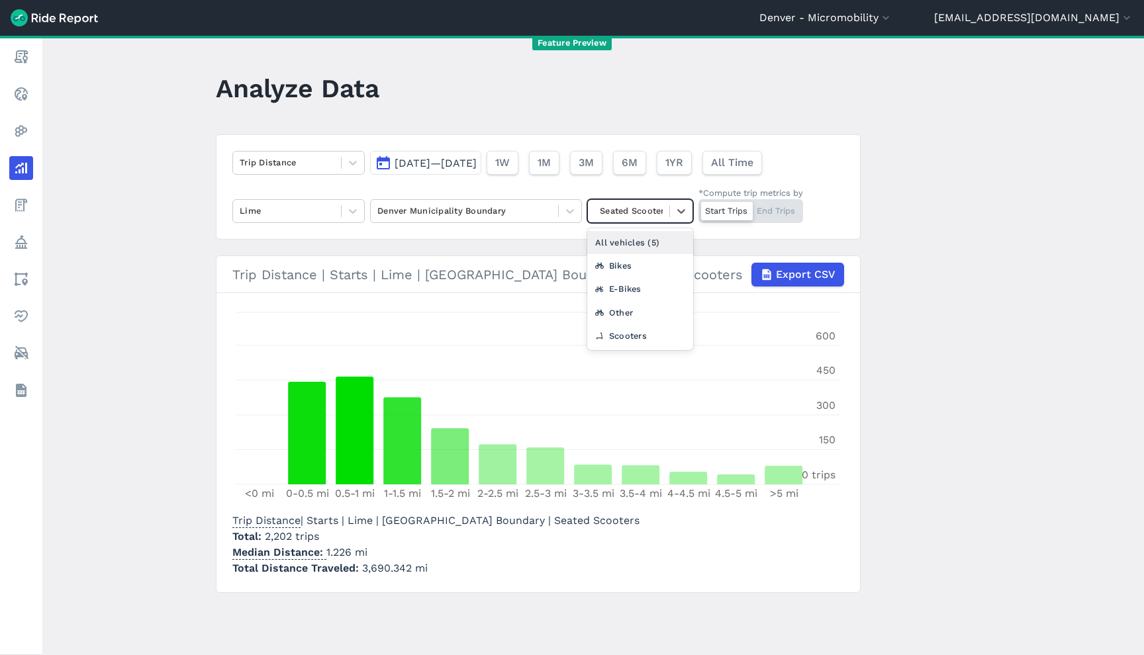
click at [646, 236] on div "All vehicles (5)" at bounding box center [640, 242] width 106 height 23
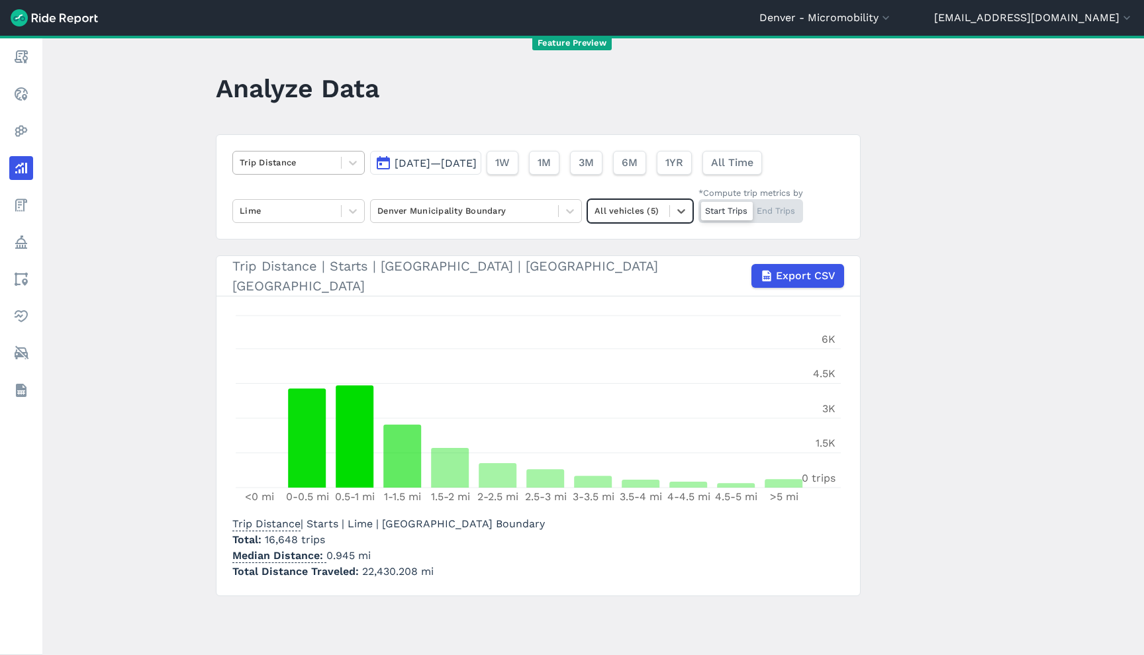
click at [258, 163] on div at bounding box center [287, 162] width 95 height 15
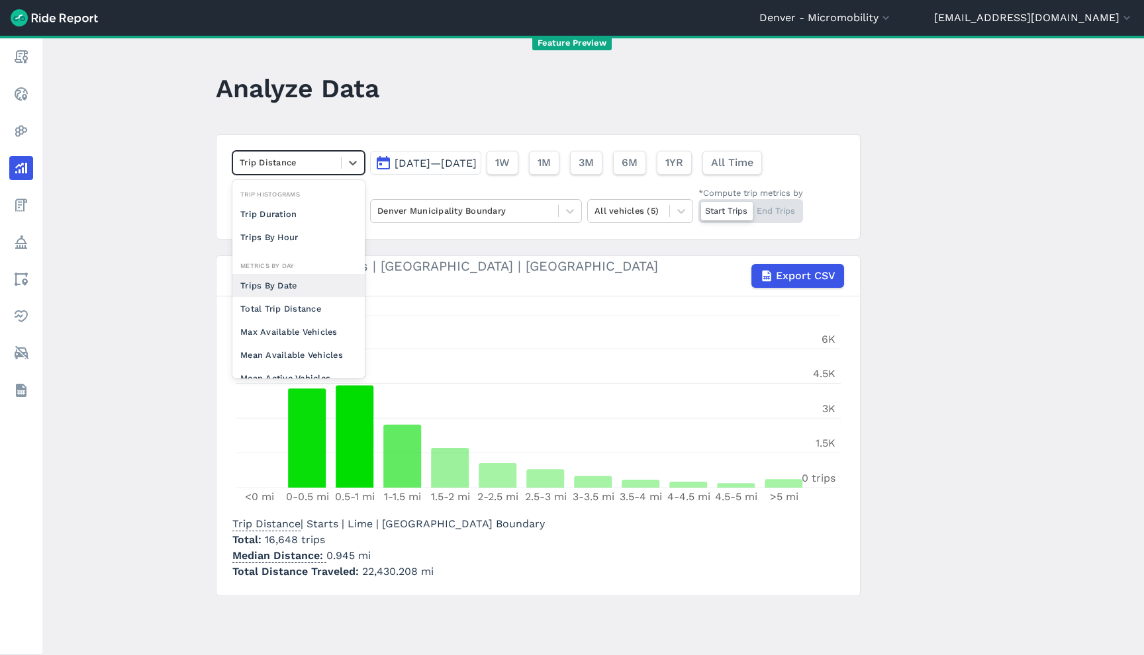
click at [289, 286] on div "Trips By Date" at bounding box center [298, 285] width 132 height 23
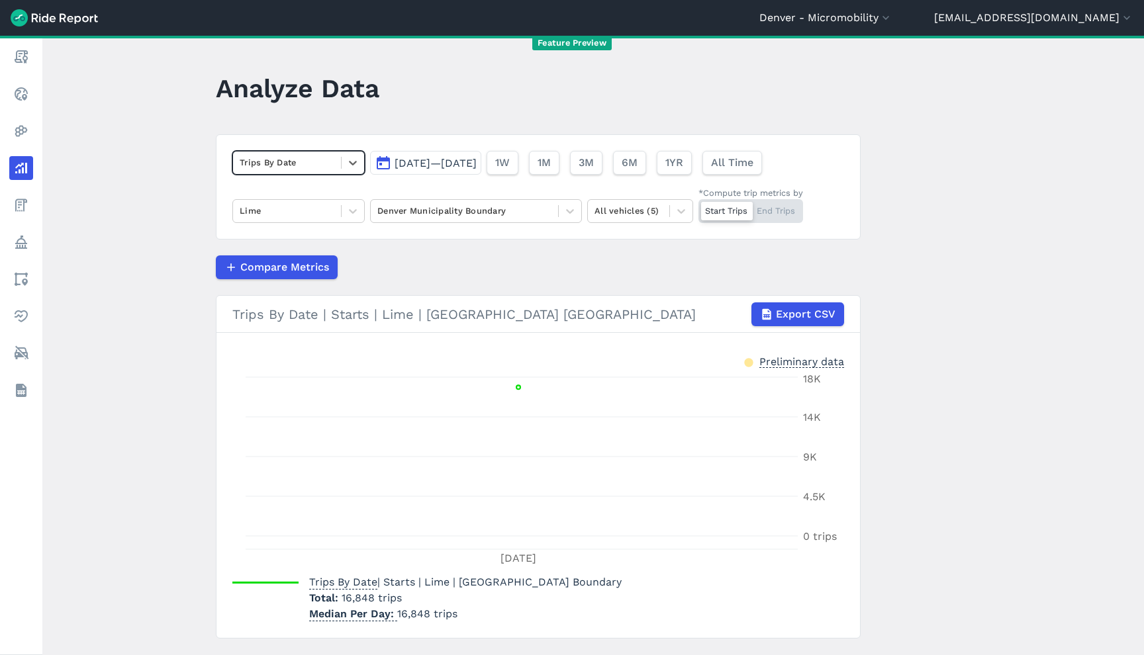
click at [341, 161] on span at bounding box center [341, 163] width 1 height 12
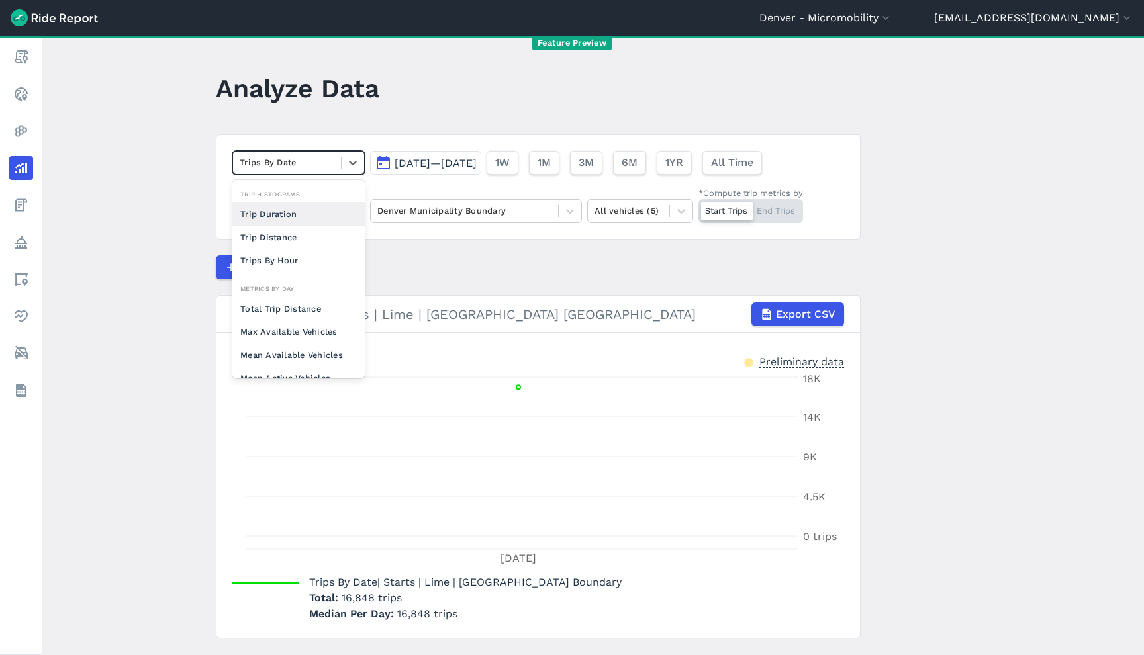
click at [318, 218] on div "Trip Duration" at bounding box center [298, 214] width 132 height 23
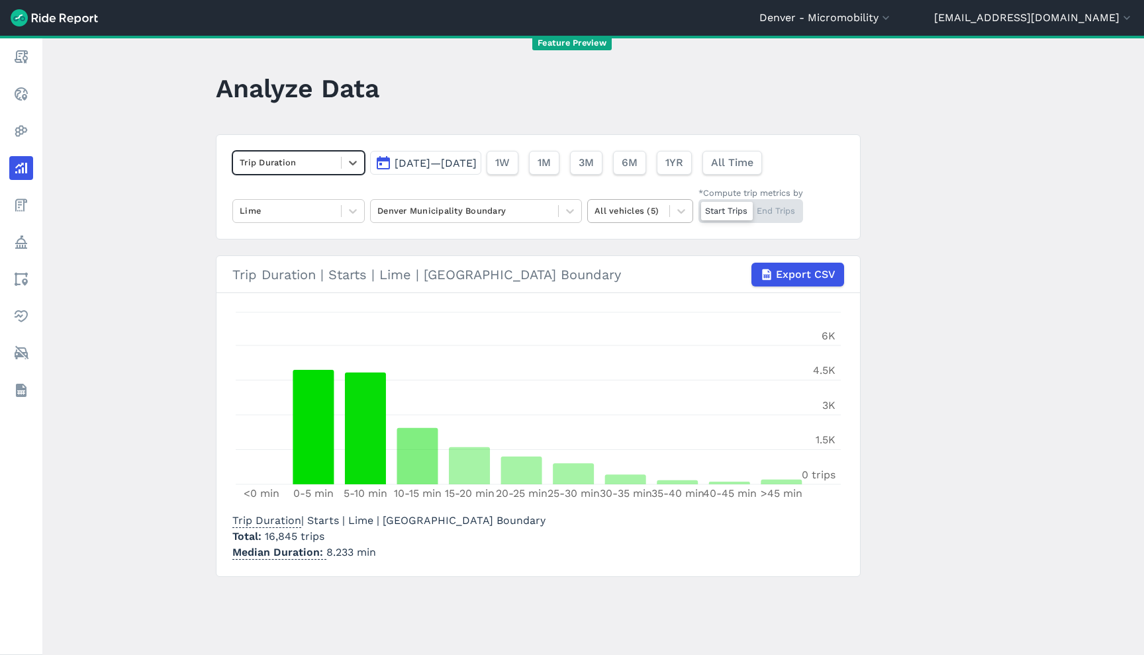
click at [604, 212] on div at bounding box center [628, 210] width 68 height 15
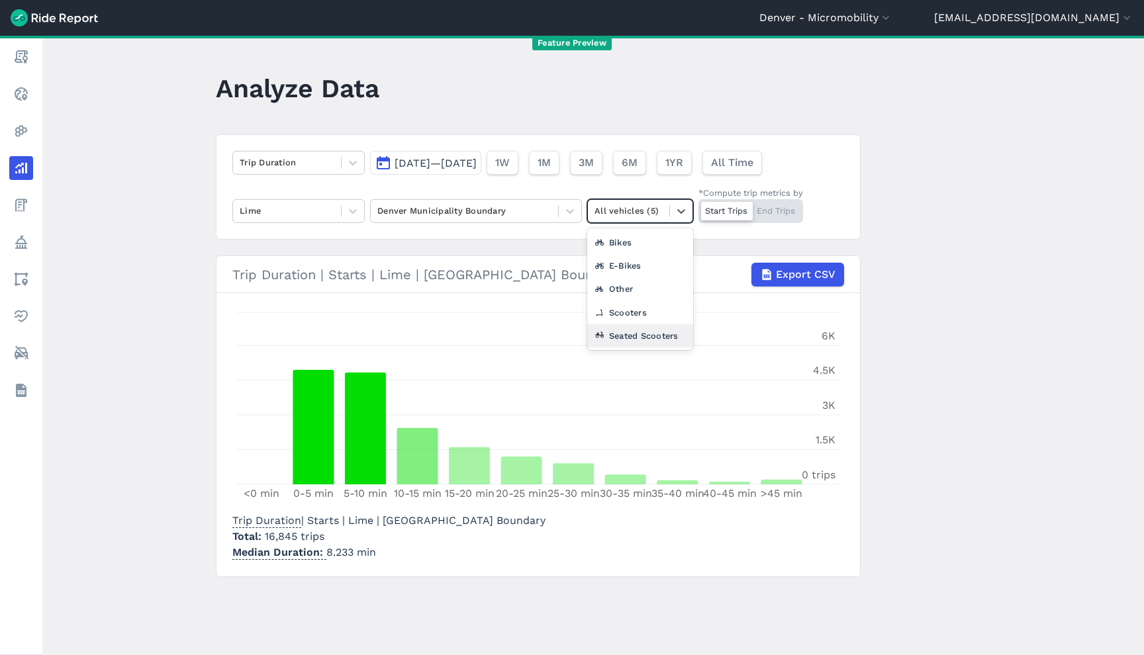
click at [624, 338] on div "Seated Scooters" at bounding box center [640, 335] width 106 height 23
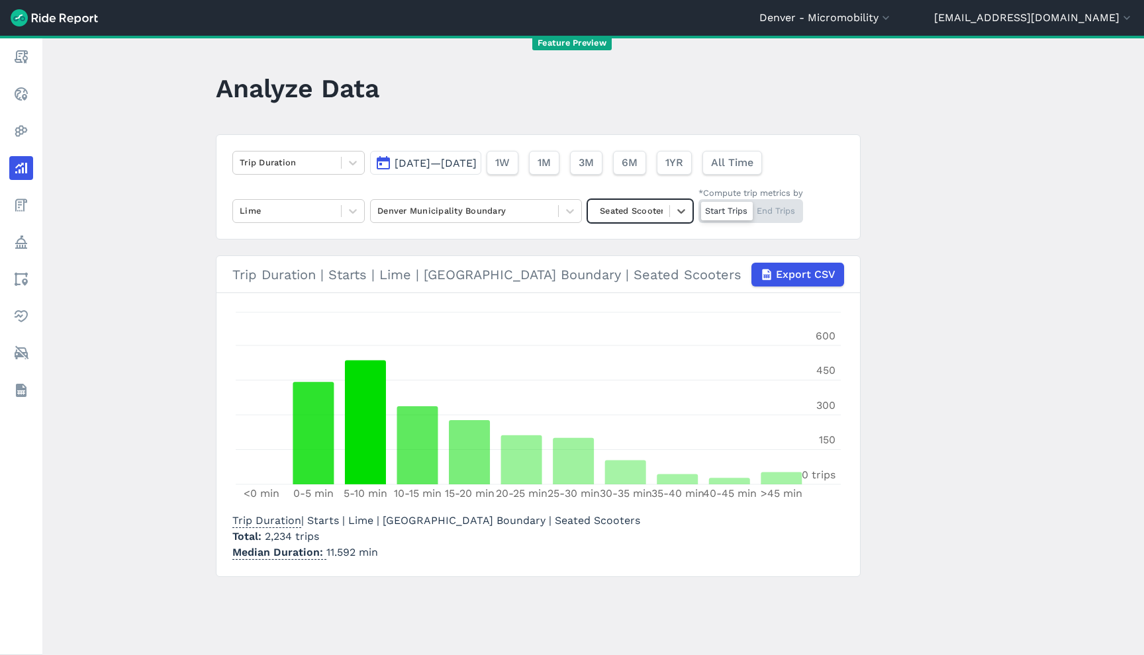
click at [792, 220] on div "Start Trips End Trips" at bounding box center [750, 211] width 105 height 24
click at [698, 208] on input "*Compute trip metrics by Start Trips End Trips" at bounding box center [698, 203] width 0 height 9
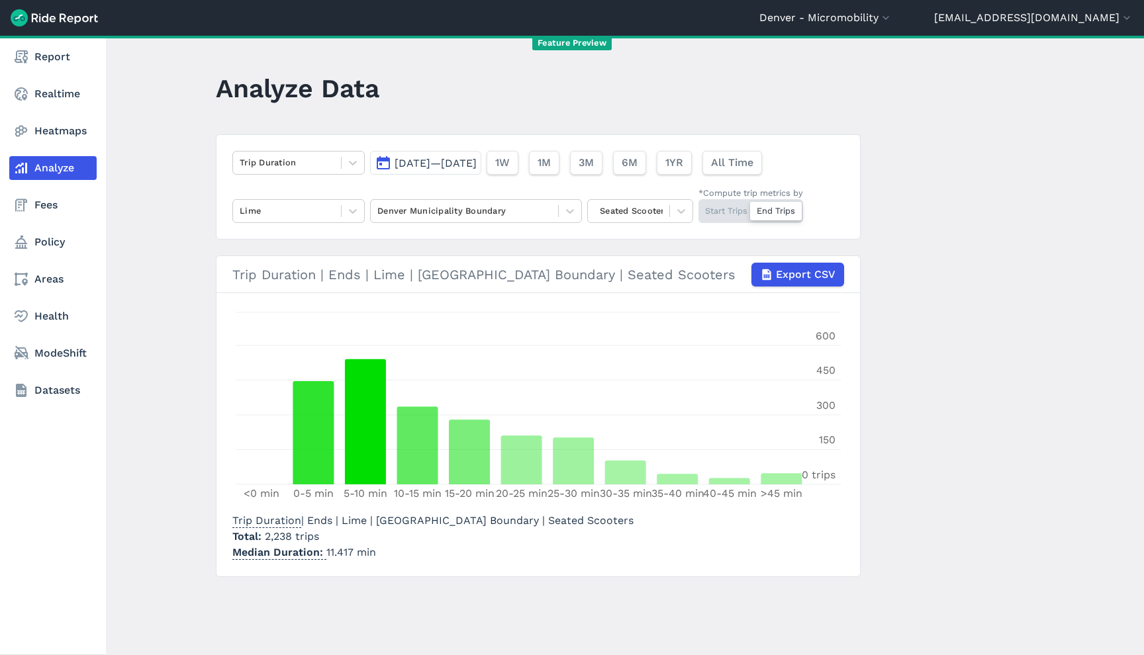
click at [320, 164] on div at bounding box center [287, 162] width 95 height 15
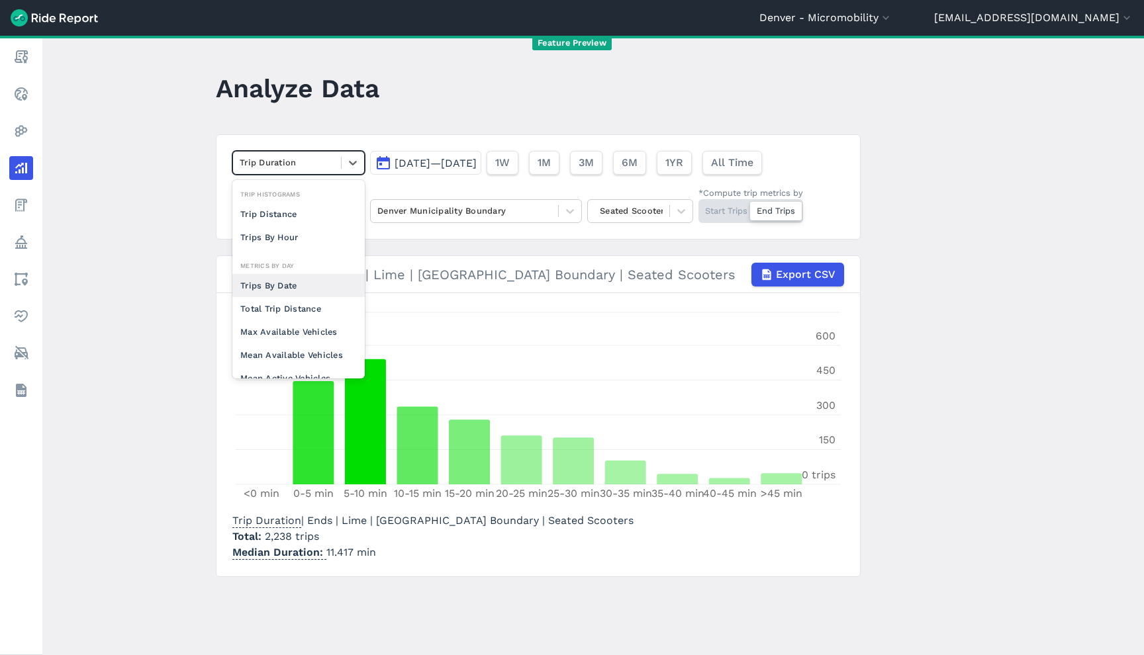
click at [293, 287] on div "Trips By Date" at bounding box center [298, 285] width 132 height 23
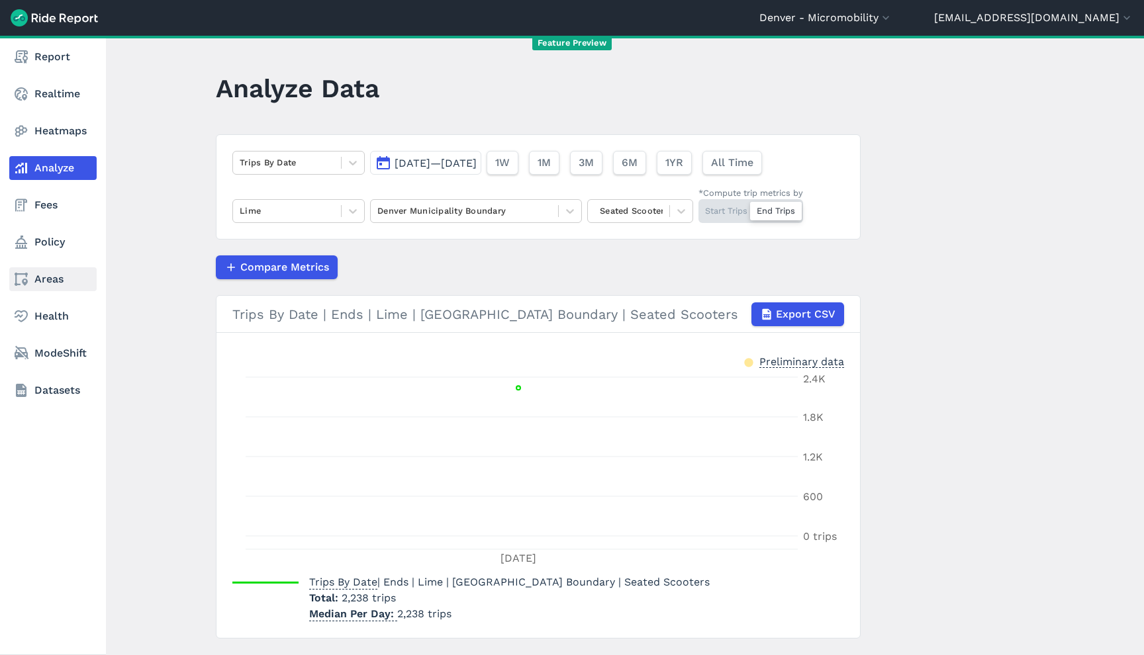
click at [70, 270] on link "Areas" at bounding box center [52, 279] width 87 height 24
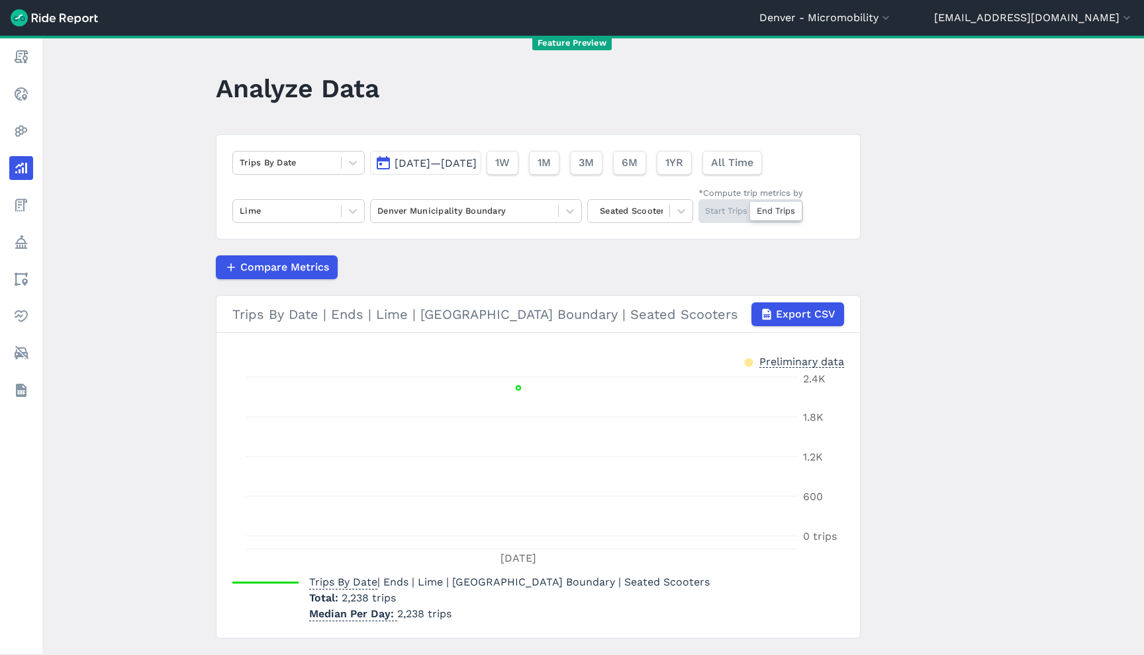
click at [994, 258] on main "Analyze Data Trips By Date [DATE]—[DATE] 1W 1M 3M 6M 1YR All Time Lime [GEOGRAP…" at bounding box center [593, 346] width 1102 height 620
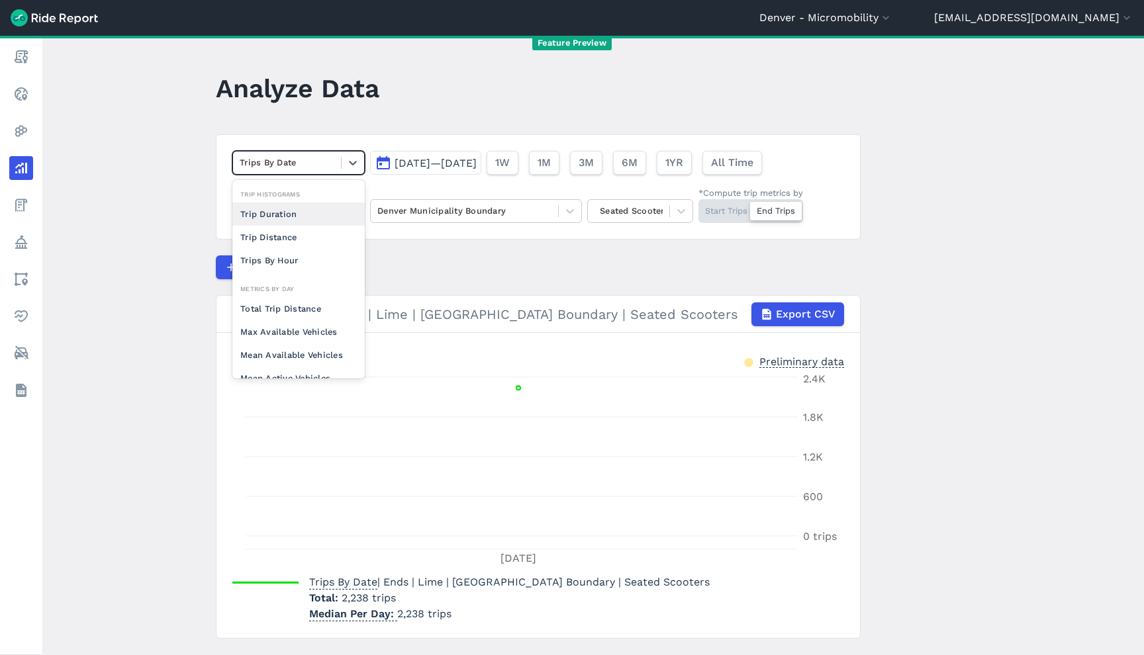
click at [298, 164] on div at bounding box center [287, 162] width 95 height 15
click at [298, 234] on div "Trip Distance" at bounding box center [298, 237] width 132 height 23
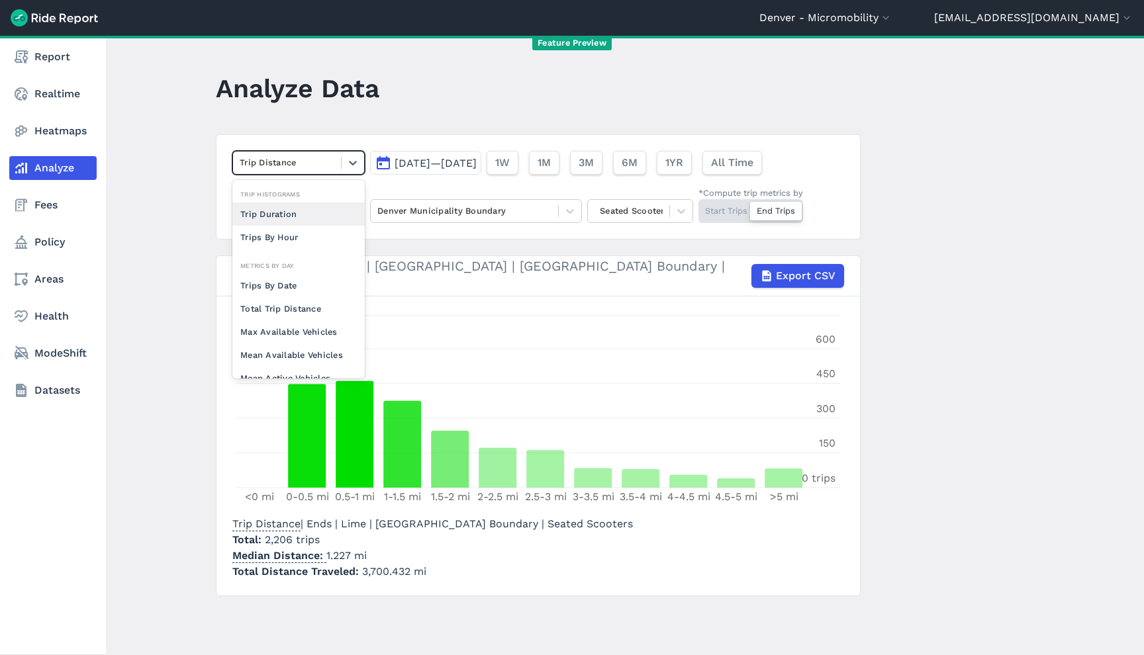
click at [299, 166] on div at bounding box center [287, 162] width 95 height 15
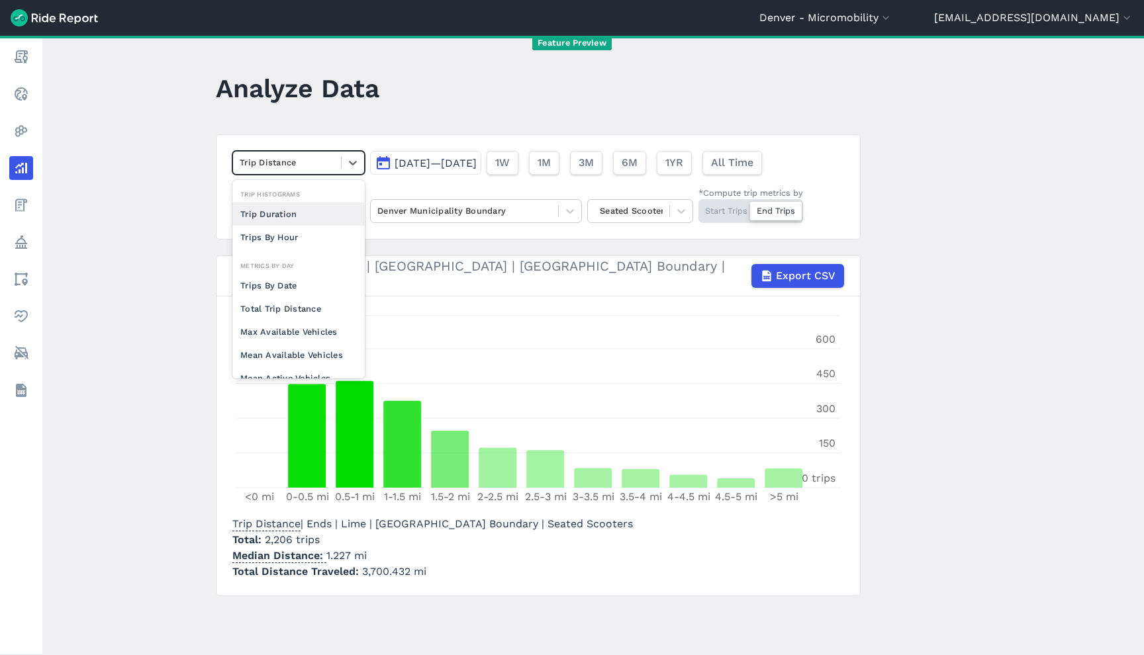
click at [294, 212] on div "Trip Duration" at bounding box center [298, 214] width 132 height 23
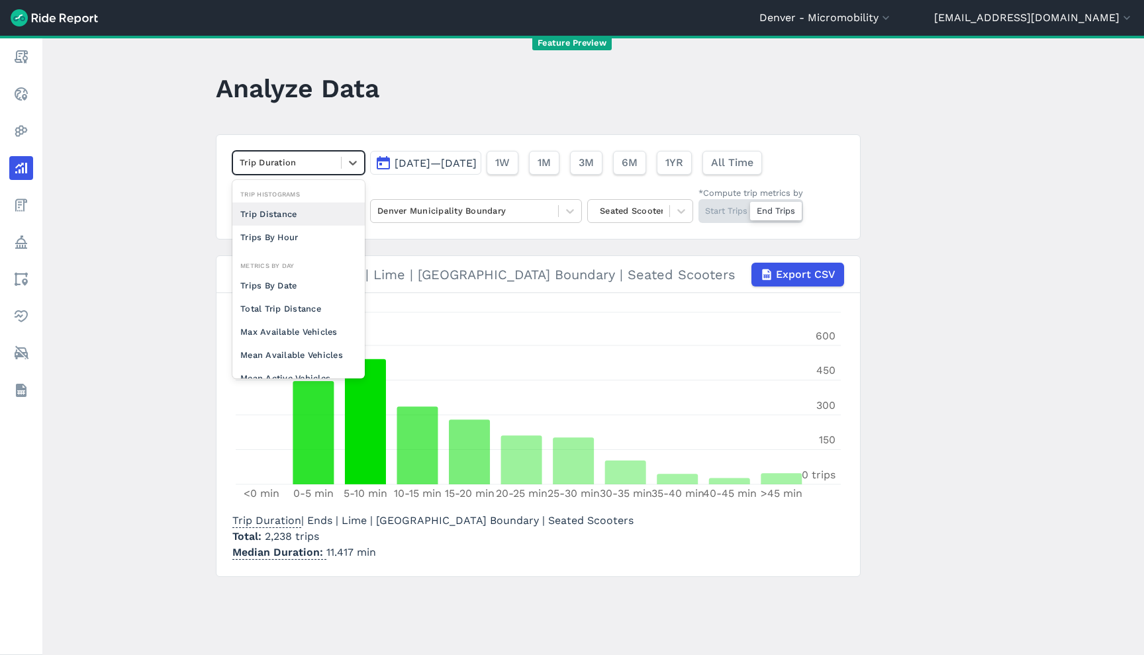
click at [246, 164] on div at bounding box center [287, 162] width 95 height 15
click at [267, 221] on div "Trip Distance" at bounding box center [298, 214] width 132 height 23
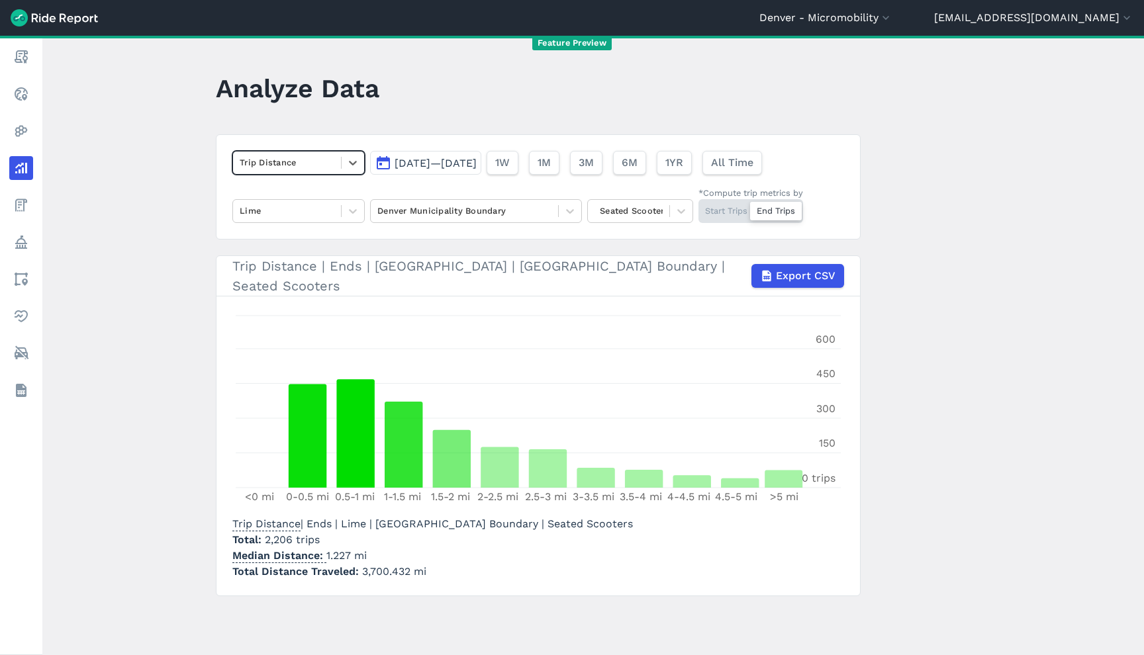
click at [274, 158] on div at bounding box center [287, 162] width 95 height 15
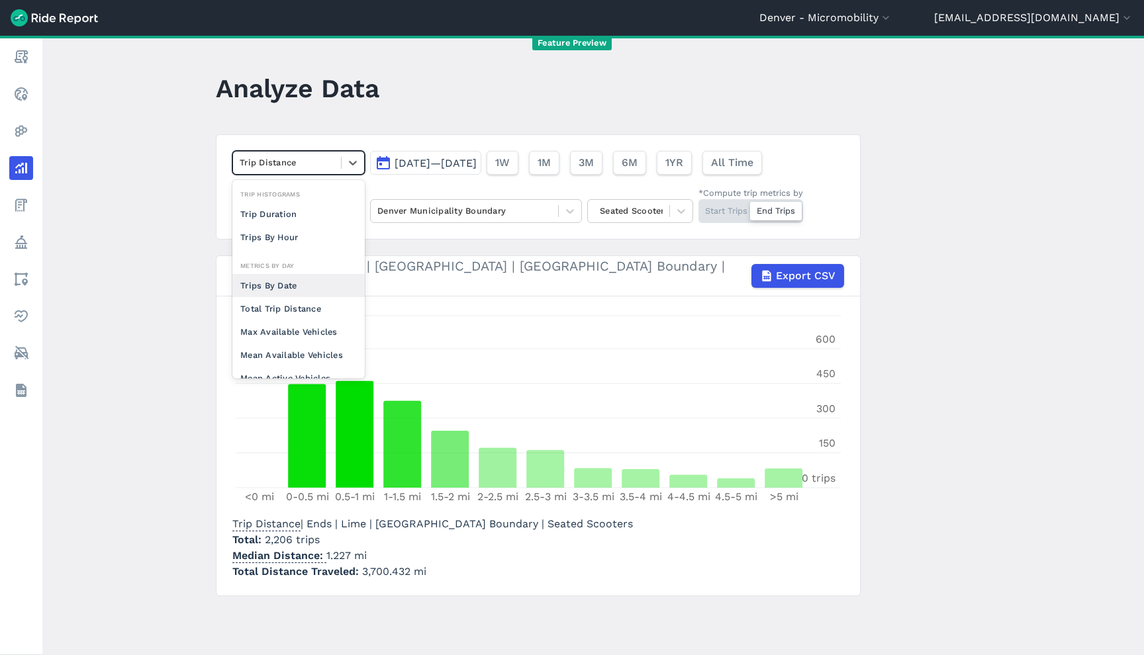
click at [283, 287] on div "Trips By Date" at bounding box center [298, 285] width 132 height 23
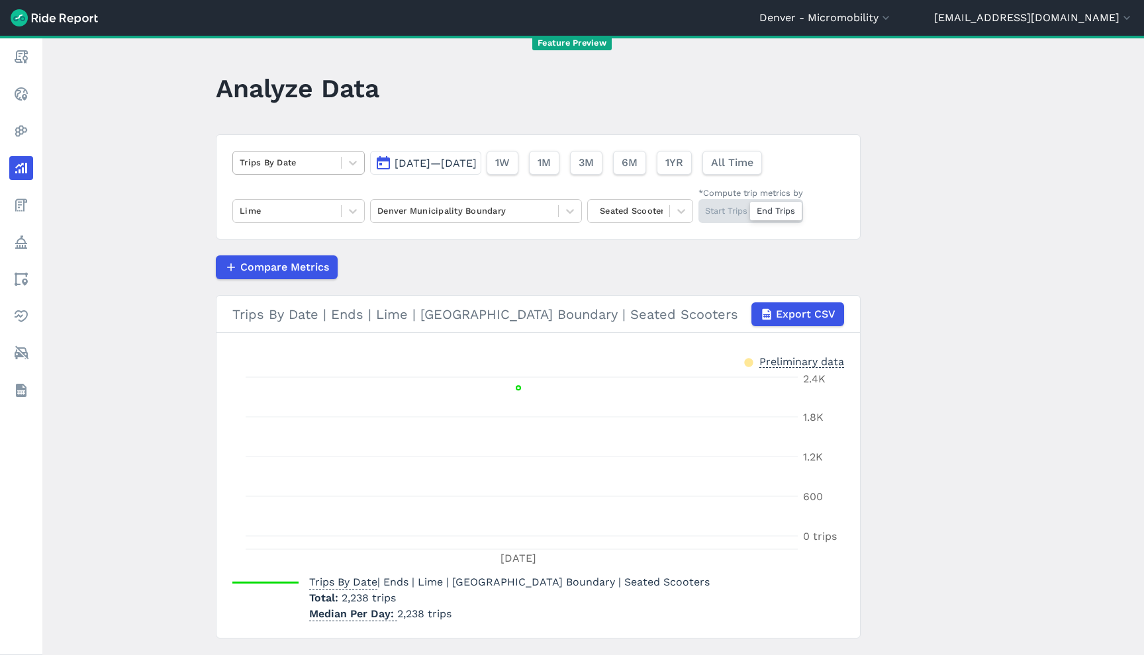
click at [294, 150] on div "Trips By Date [DATE]—[DATE] 1W 1M 3M 6M 1YR All Time Lime [GEOGRAPHIC_DATA] Bou…" at bounding box center [538, 186] width 645 height 105
click at [297, 152] on div "Trips By Date" at bounding box center [298, 163] width 132 height 24
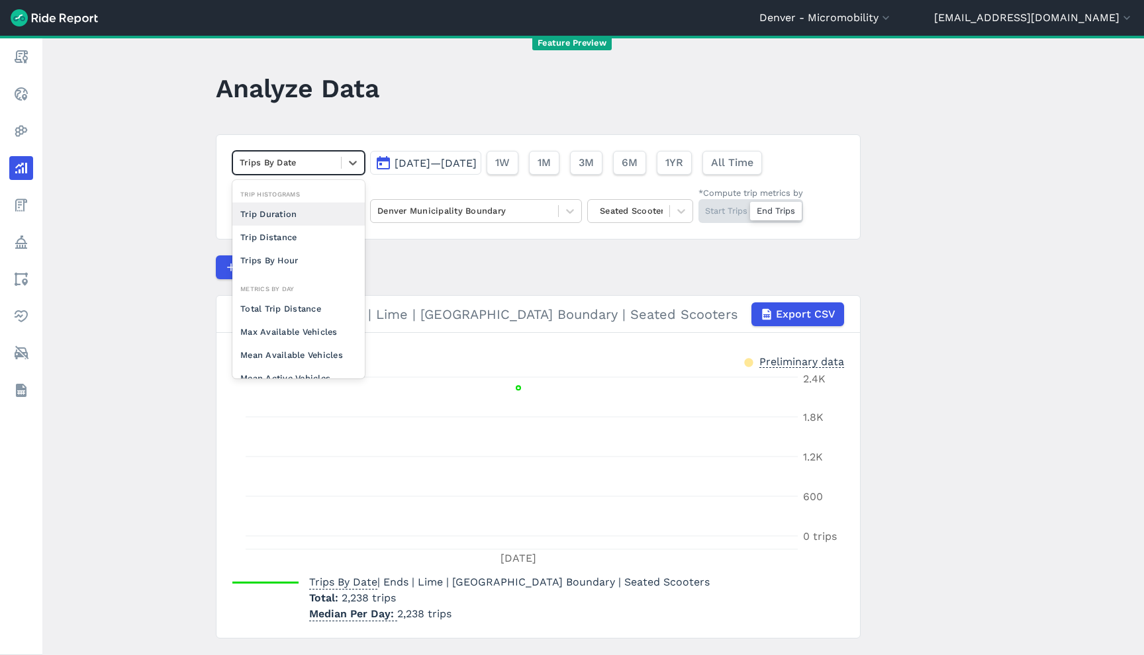
click at [306, 216] on div "Trip Duration" at bounding box center [298, 214] width 132 height 23
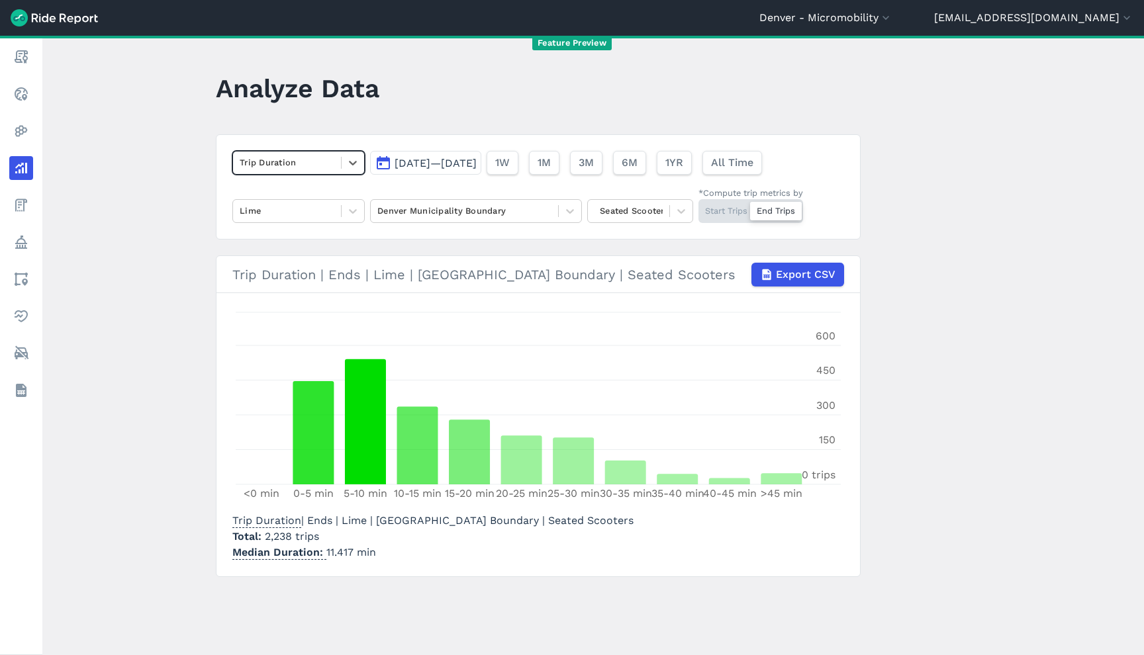
click at [328, 148] on div "option Trip Duration, selected. Select is focused ,type to refine list, press D…" at bounding box center [538, 186] width 645 height 105
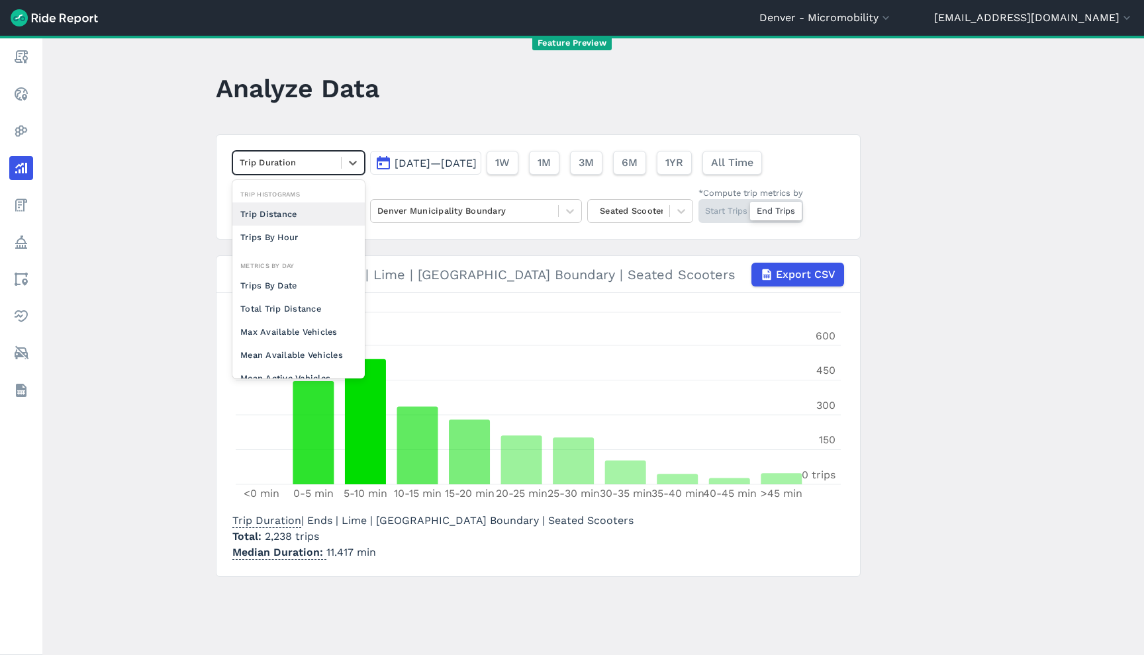
click at [329, 154] on div "Trip Duration" at bounding box center [287, 162] width 108 height 21
click at [310, 284] on div "Trips By Date" at bounding box center [298, 285] width 132 height 23
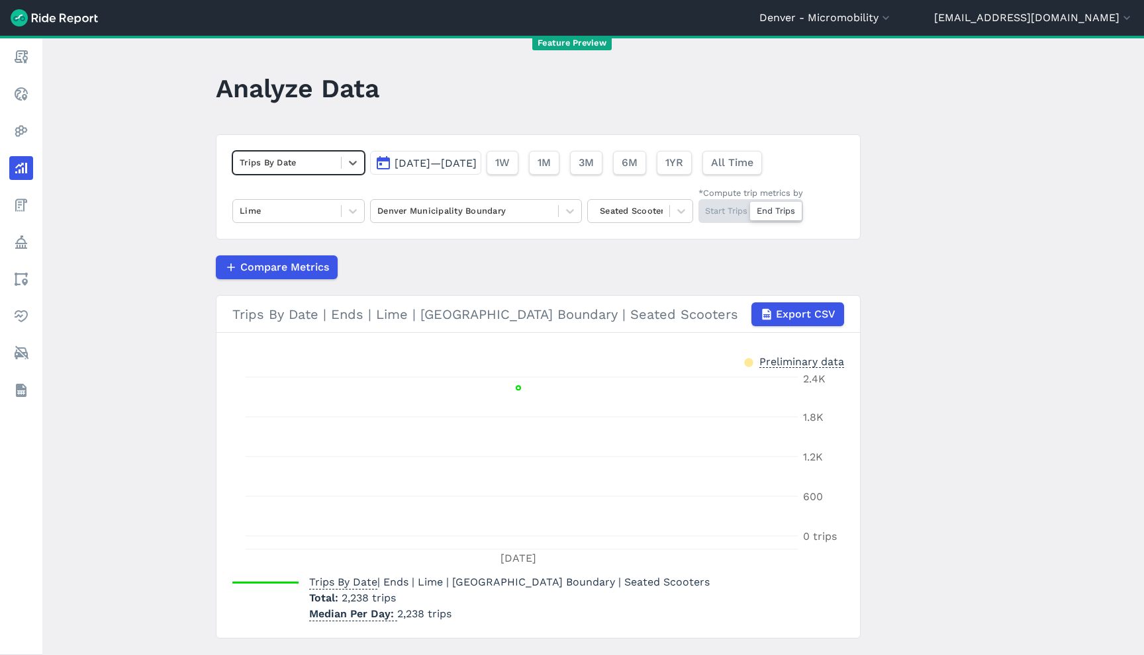
click at [883, 185] on main "Analyze Data option Trips By Date, selected. Select is focused ,type to refine …" at bounding box center [593, 346] width 1102 height 620
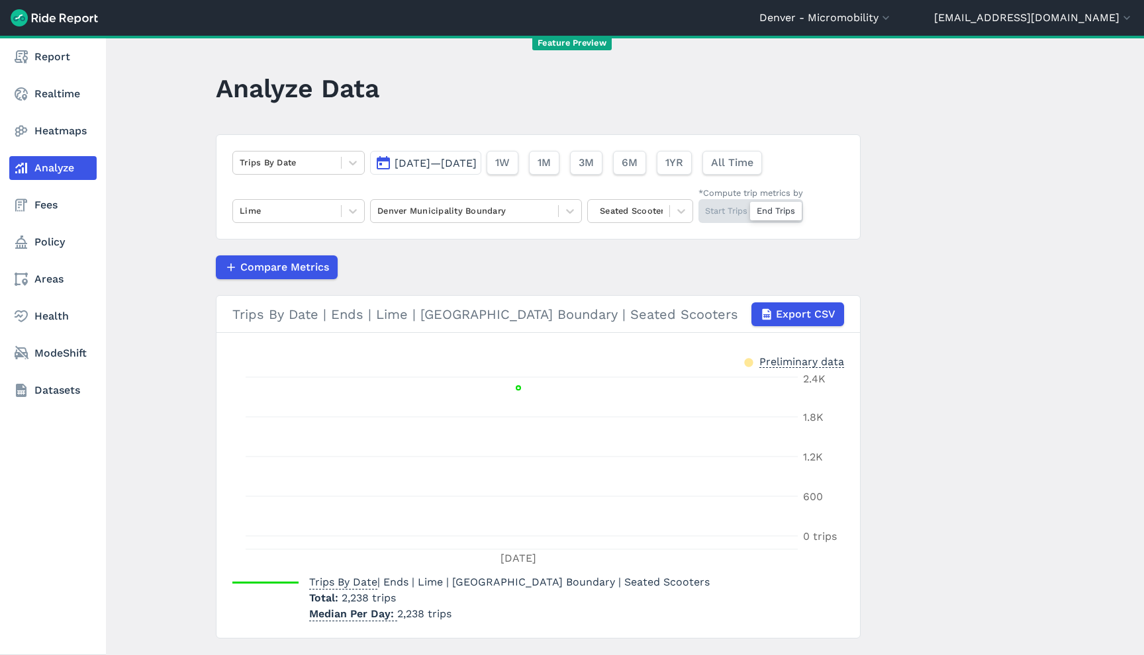
click at [314, 164] on div at bounding box center [287, 162] width 95 height 15
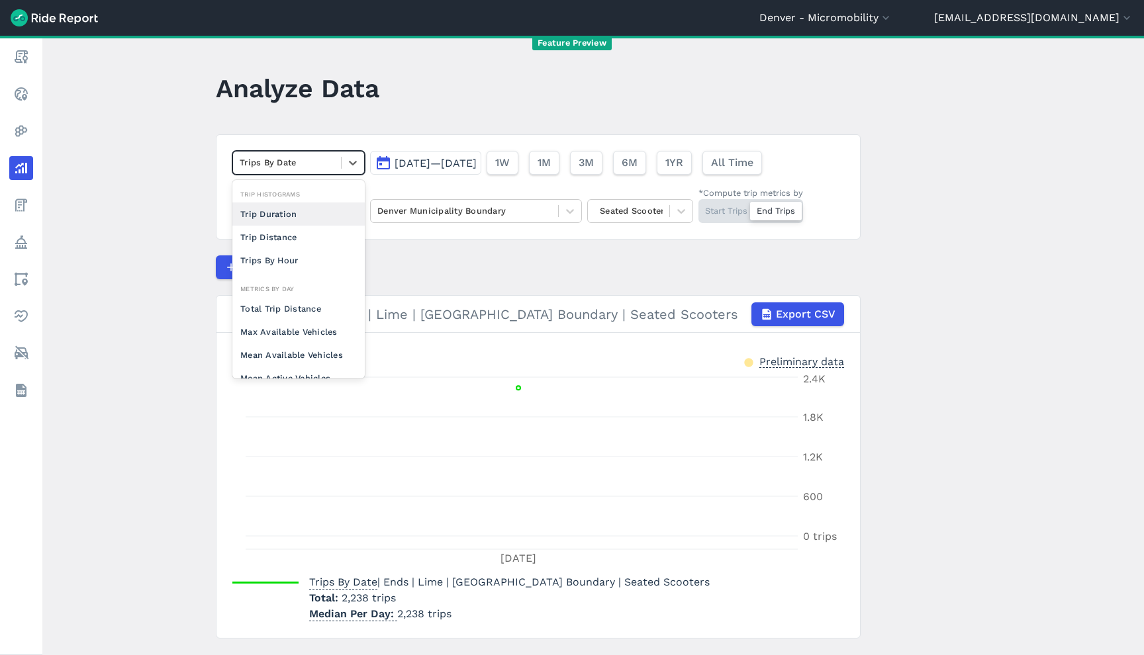
click at [309, 221] on div "Trip Duration" at bounding box center [298, 214] width 132 height 23
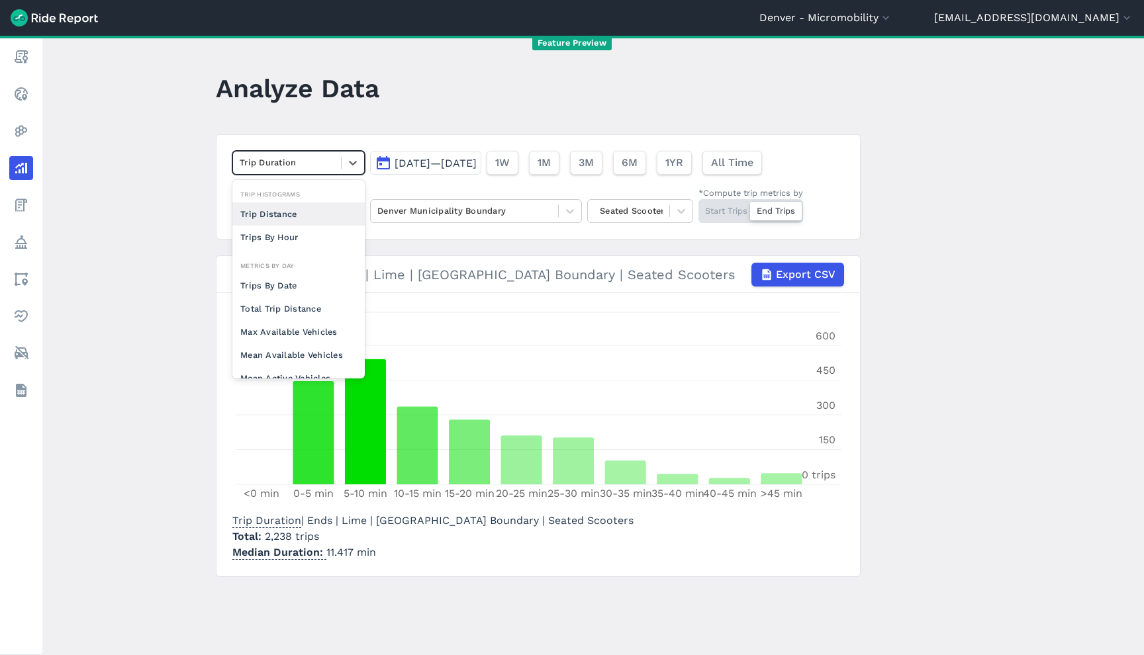
click at [289, 155] on div "Trip Duration" at bounding box center [287, 162] width 108 height 21
click at [269, 282] on div "Trips By Date" at bounding box center [298, 285] width 132 height 23
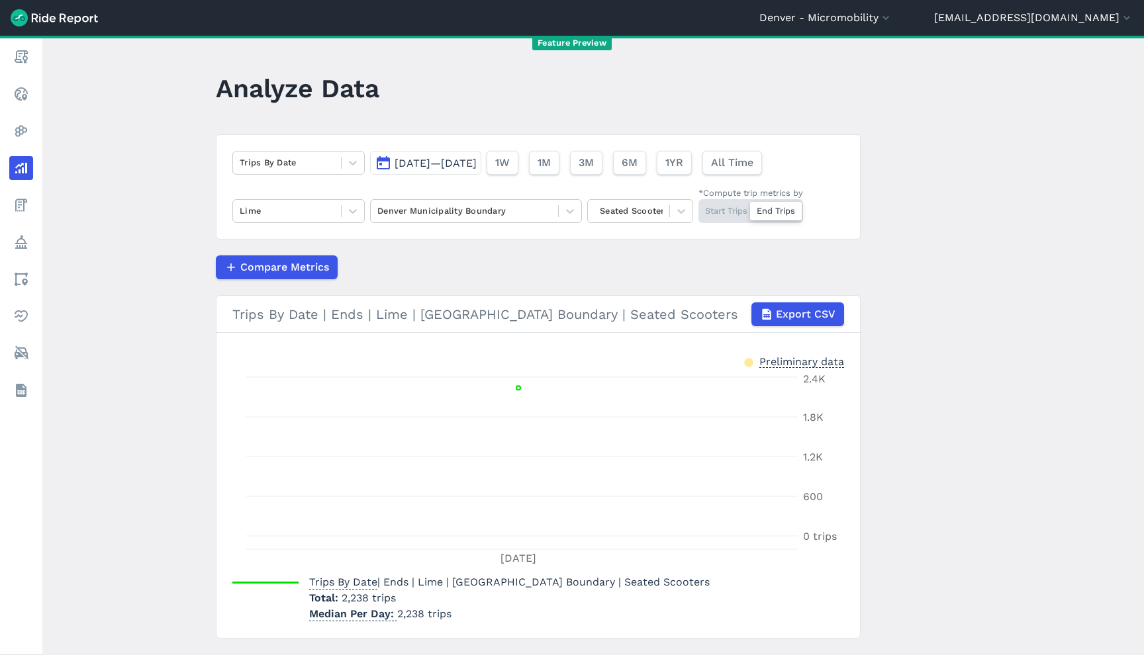
click at [731, 210] on div "Start Trips End Trips" at bounding box center [750, 211] width 105 height 24
click at [698, 208] on input "*Compute trip metrics by Start Trips End Trips" at bounding box center [698, 203] width 0 height 9
click at [780, 216] on div "Start Trips End Trips" at bounding box center [750, 211] width 105 height 24
click at [698, 208] on input "*Compute trip metrics by Start Trips End Trips" at bounding box center [698, 203] width 0 height 9
click at [276, 161] on div at bounding box center [287, 162] width 95 height 15
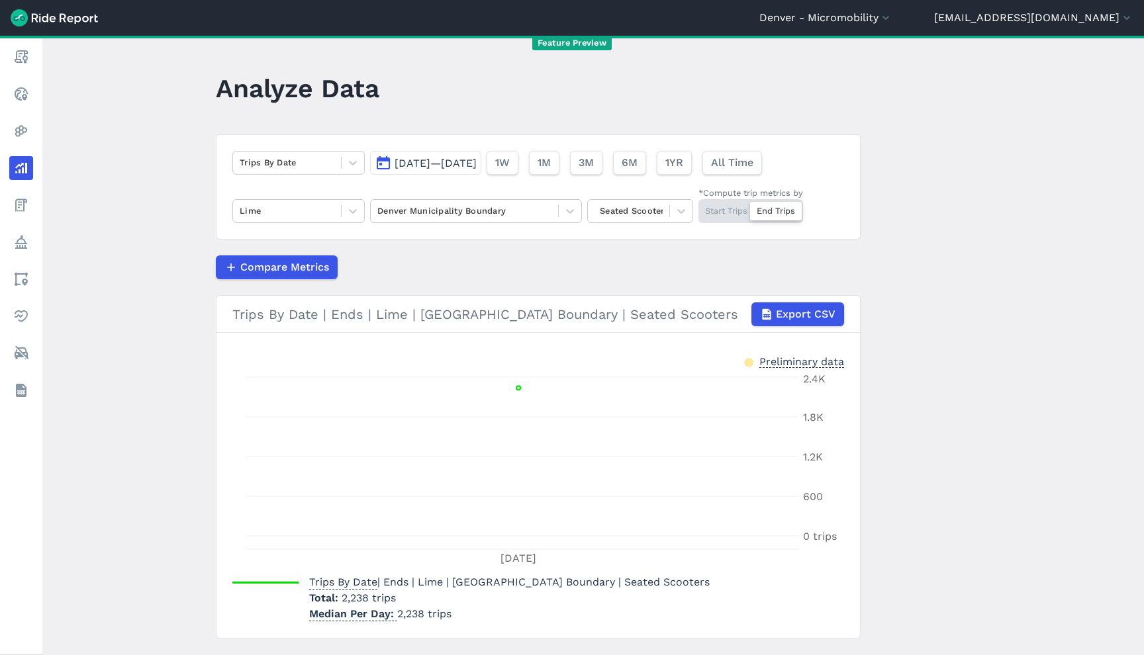
click at [726, 206] on div "Start Trips End Trips" at bounding box center [750, 211] width 105 height 24
click at [698, 206] on input "*Compute trip metrics by Start Trips End Trips" at bounding box center [698, 203] width 0 height 9
click at [307, 166] on div at bounding box center [287, 162] width 95 height 15
click at [788, 210] on div "Start Trips End Trips" at bounding box center [750, 211] width 105 height 24
click at [788, 208] on div "Start Trips End Trips" at bounding box center [750, 211] width 105 height 24
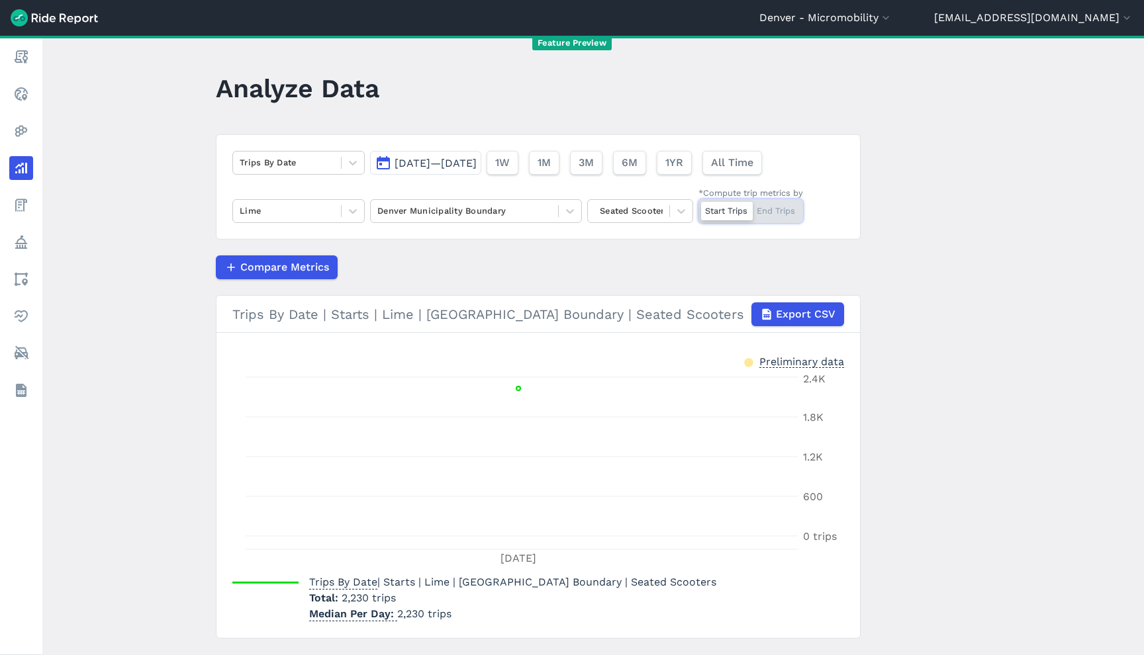
click at [698, 208] on input "*Compute trip metrics by Start Trips End Trips" at bounding box center [698, 203] width 0 height 9
click at [287, 171] on div "Trips By Date" at bounding box center [287, 162] width 108 height 21
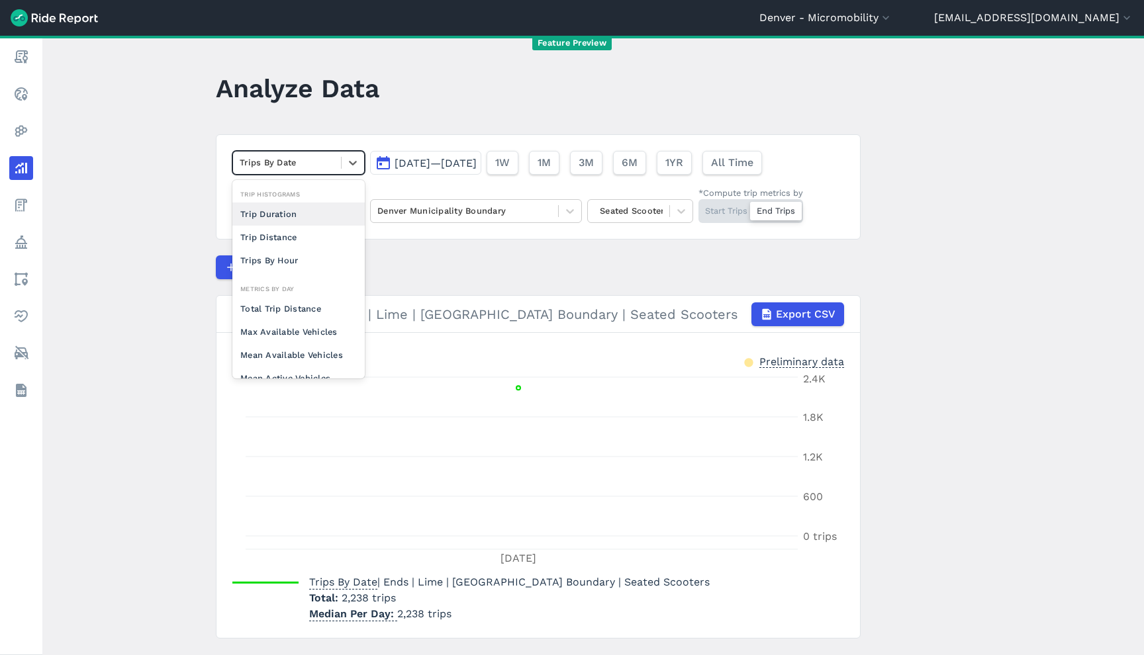
click at [287, 209] on div "Trip Duration" at bounding box center [298, 214] width 132 height 23
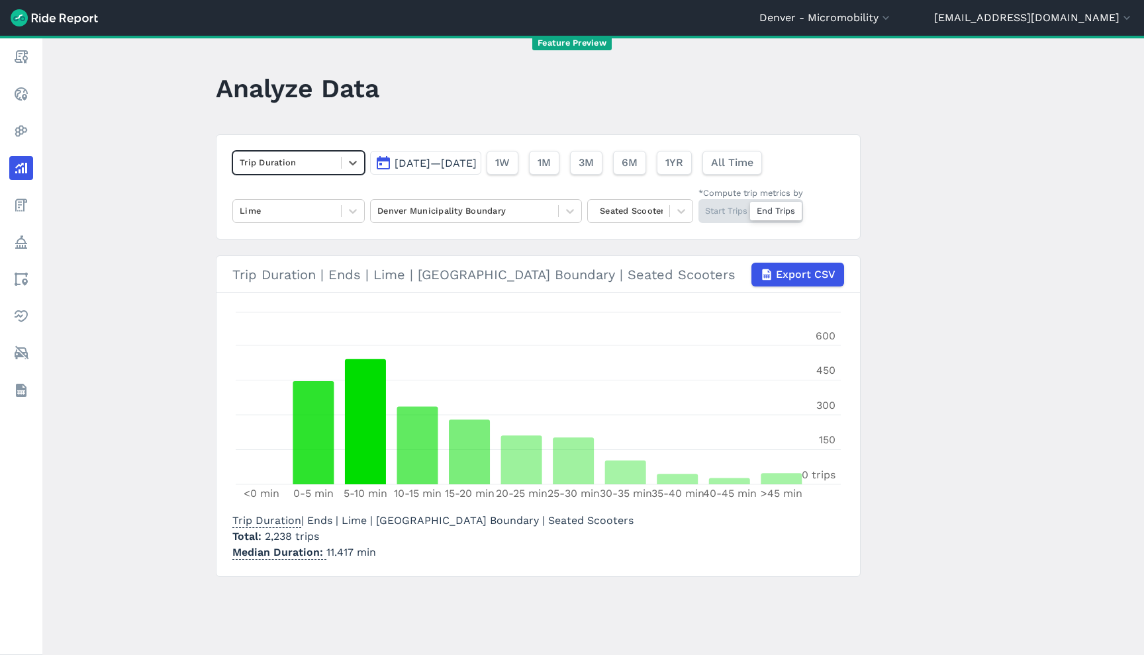
click at [310, 162] on div at bounding box center [287, 162] width 95 height 15
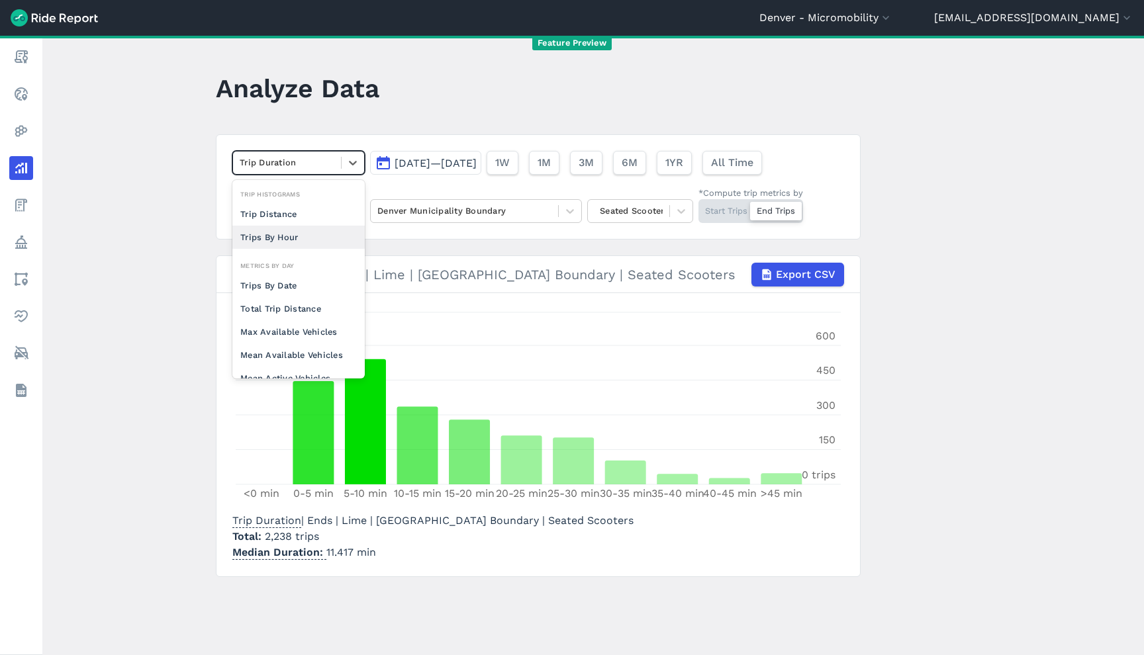
click at [303, 233] on div "Trips By Hour" at bounding box center [298, 237] width 132 height 23
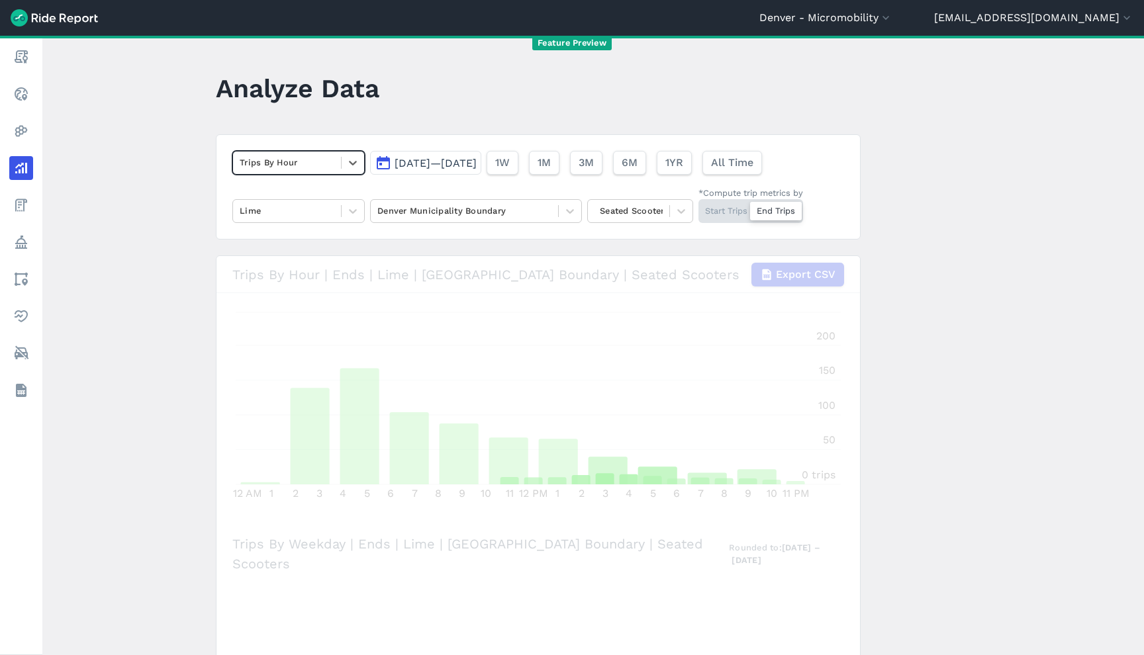
click at [303, 152] on div "Trips By Hour" at bounding box center [298, 163] width 132 height 24
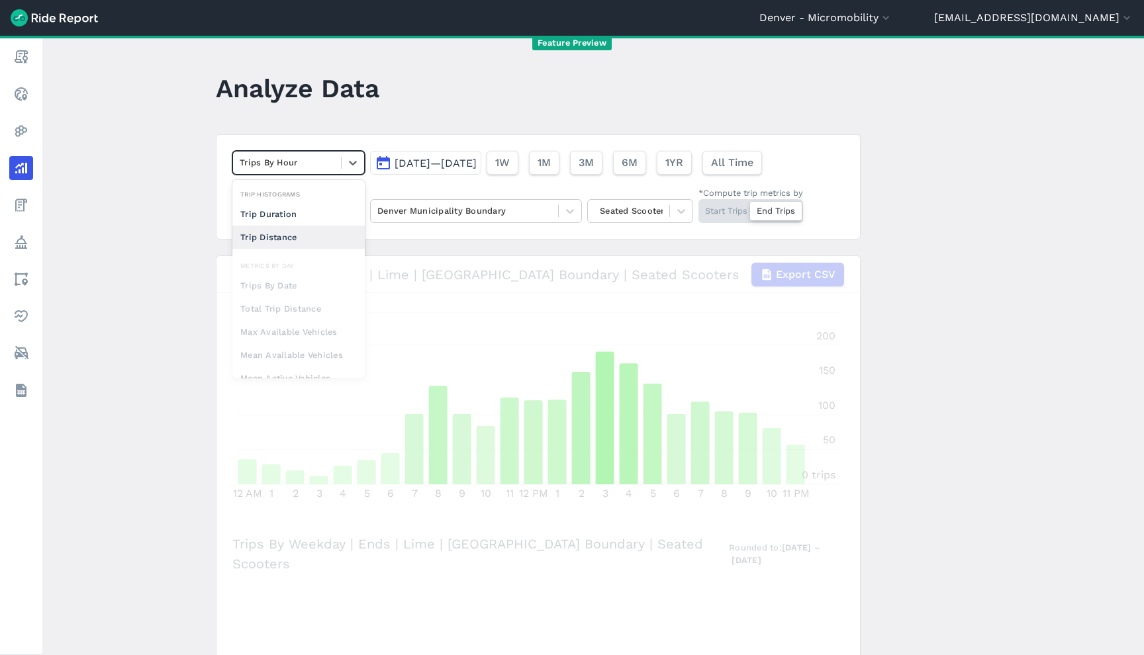
click at [299, 240] on div "Trip Distance" at bounding box center [298, 237] width 132 height 23
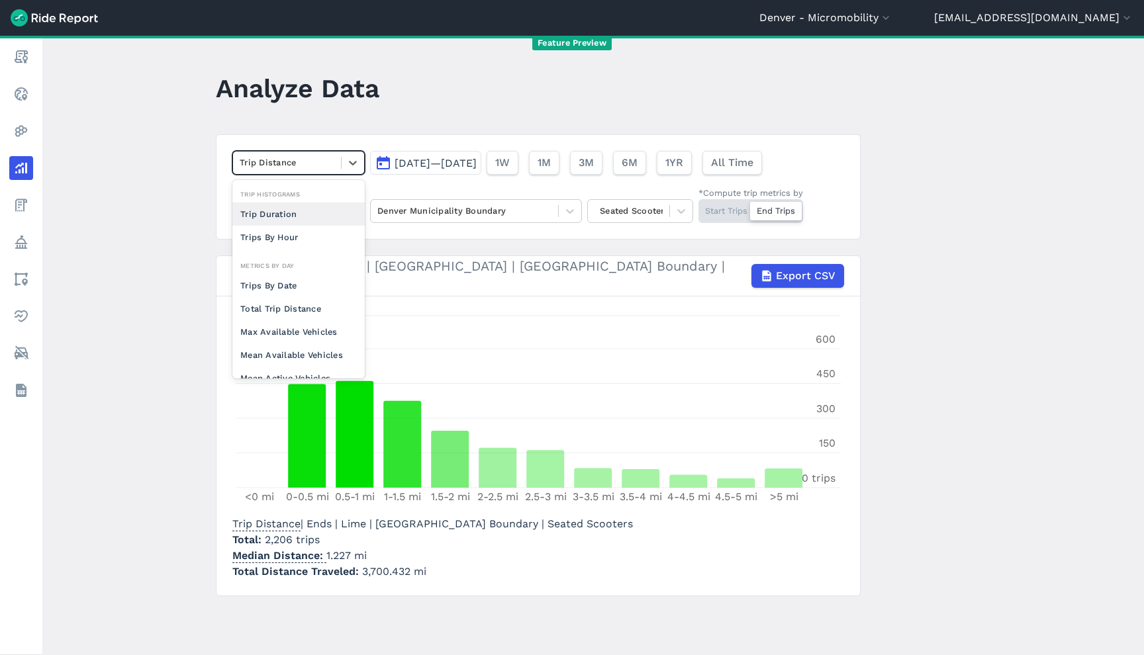
click at [322, 159] on div at bounding box center [287, 162] width 95 height 15
click at [277, 286] on div "Trips By Date" at bounding box center [298, 285] width 132 height 23
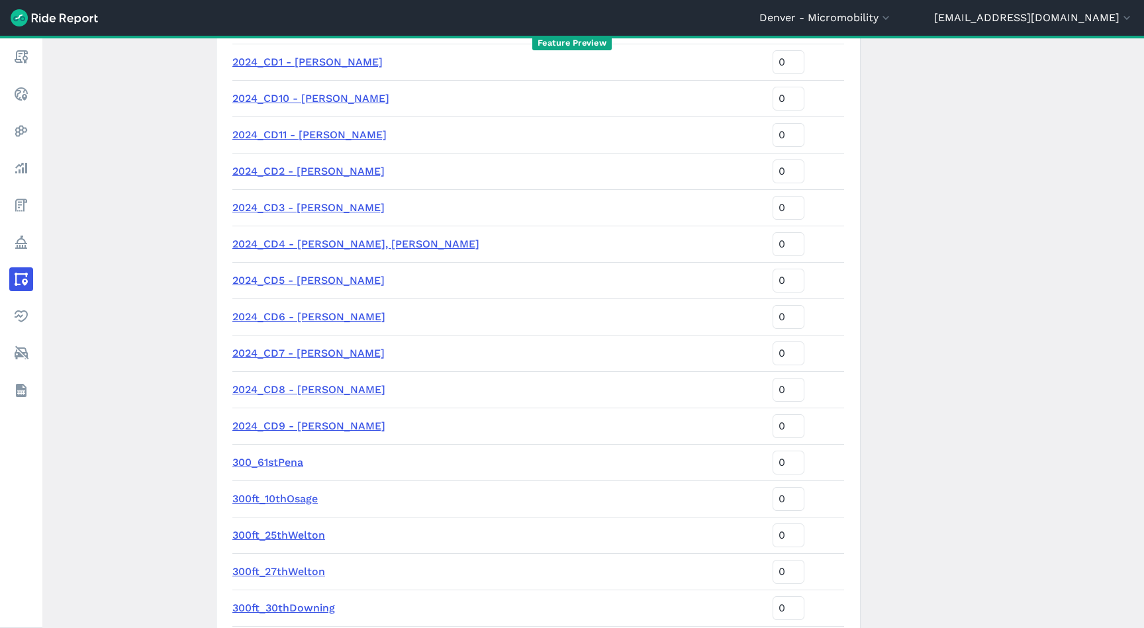
scroll to position [2452, 0]
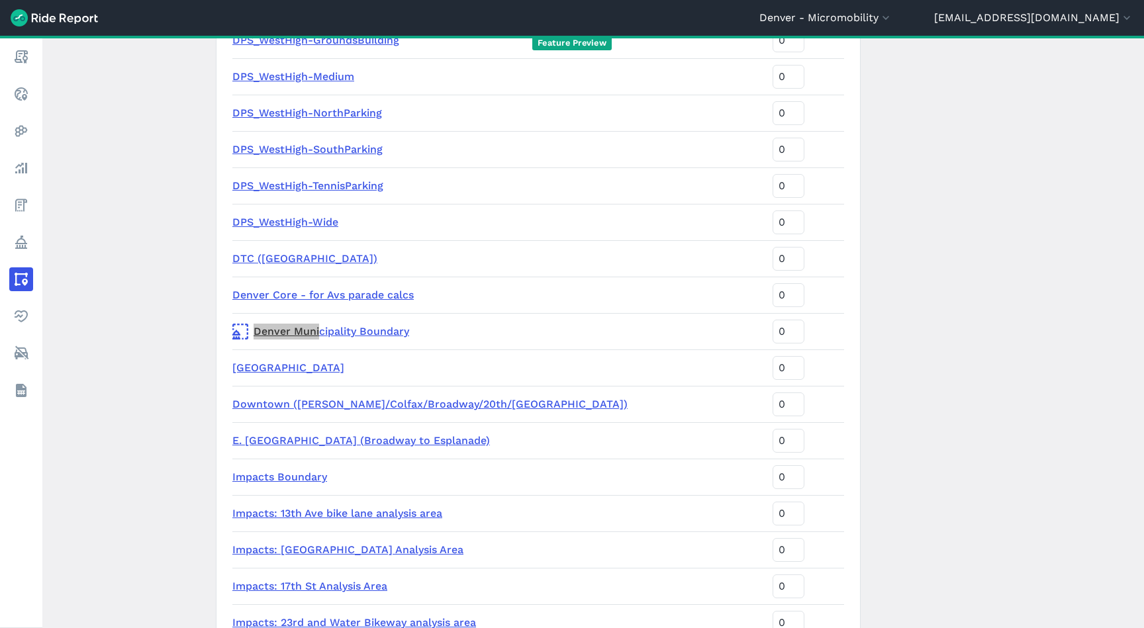
click at [350, 329] on link "Denver Municipality Boundary" at bounding box center [497, 332] width 530 height 16
click at [165, 212] on main "Areas of Interest New Area Name Sort Priority Opportunity Areas (3/11/24) 3 240…" at bounding box center [593, 332] width 1102 height 592
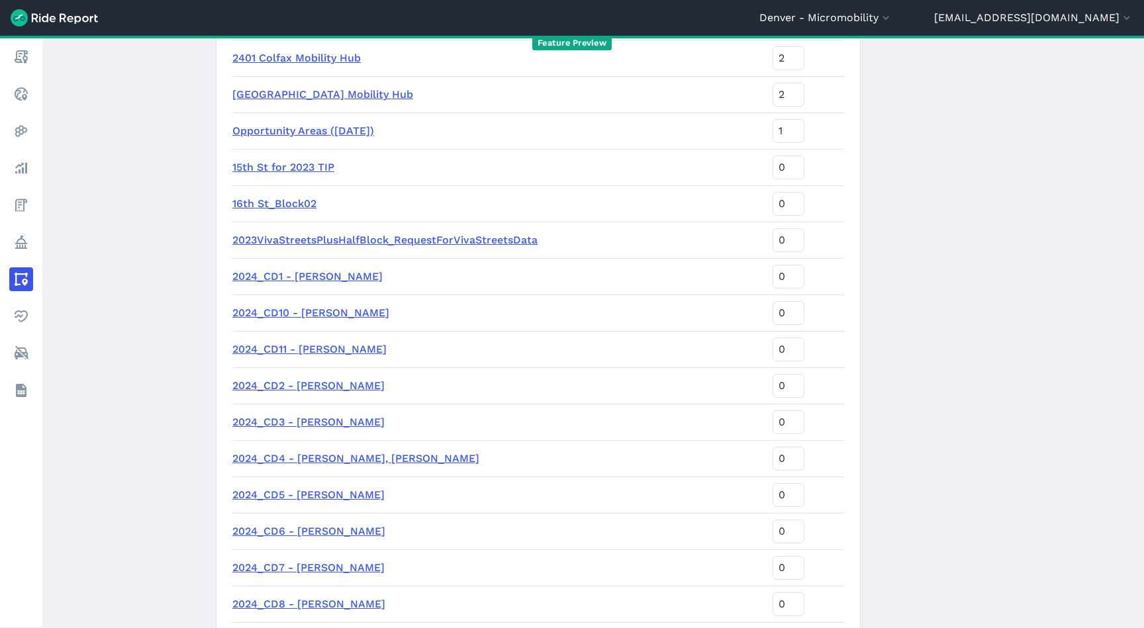
scroll to position [0, 0]
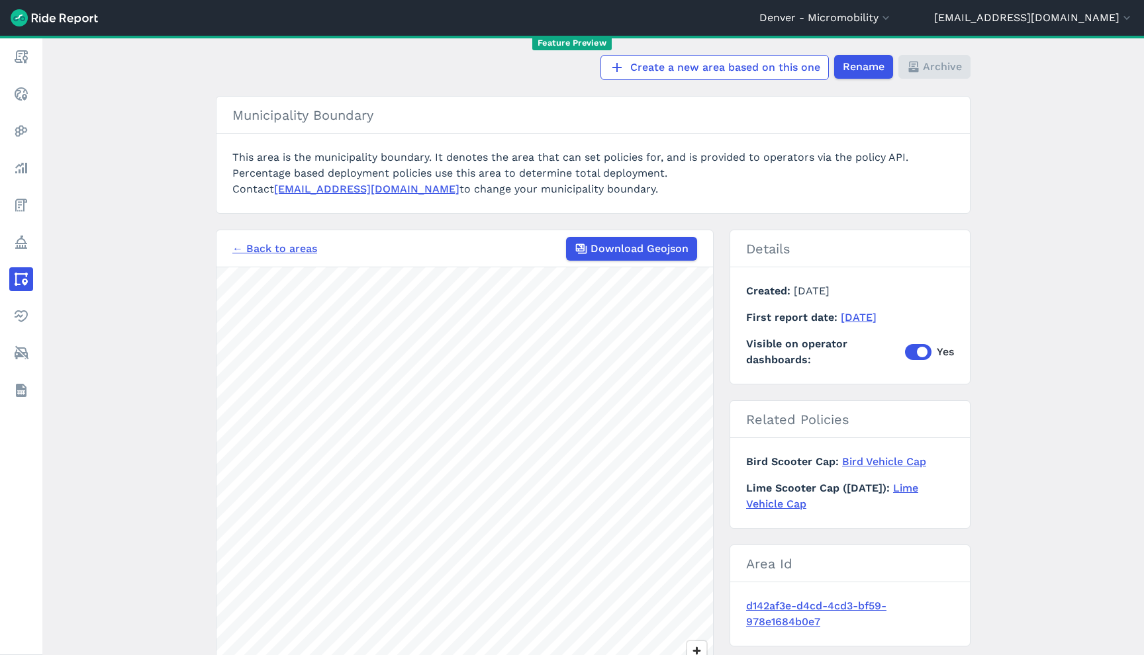
scroll to position [204, 0]
